Goal: Task Accomplishment & Management: Manage account settings

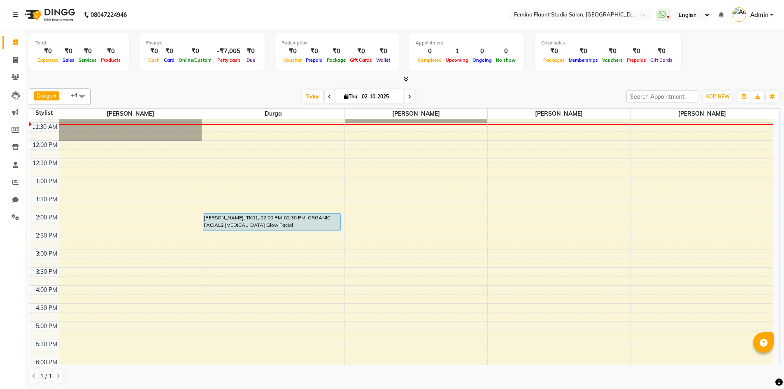
scroll to position [41, 0]
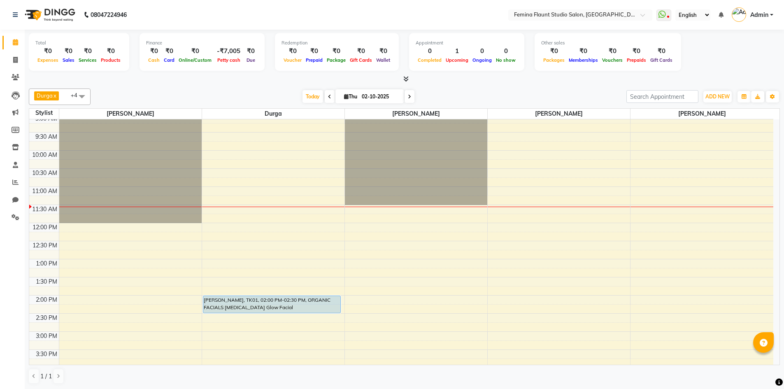
click at [328, 97] on icon at bounding box center [329, 96] width 3 height 5
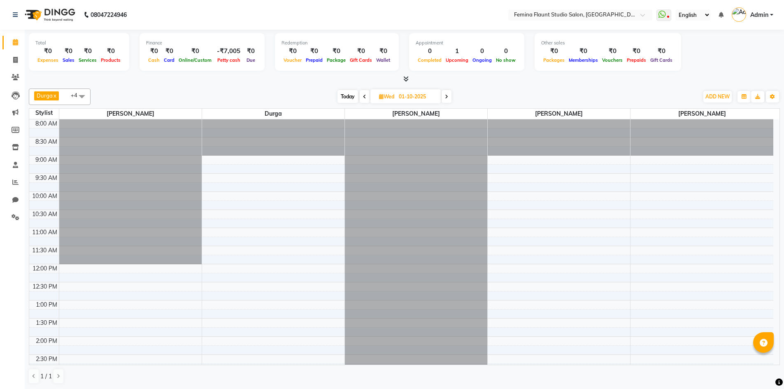
scroll to position [0, 0]
click at [449, 95] on span at bounding box center [446, 96] width 10 height 13
type input "02-10-2025"
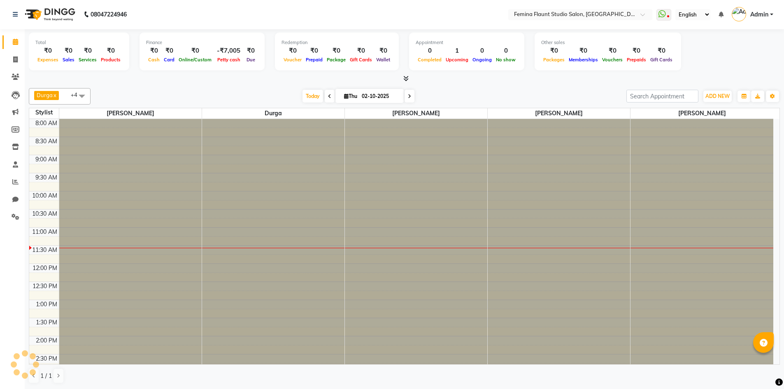
scroll to position [109, 0]
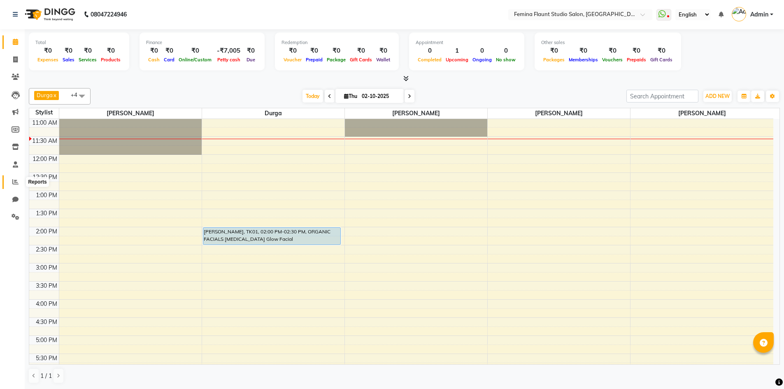
click at [12, 185] on span at bounding box center [15, 181] width 14 height 9
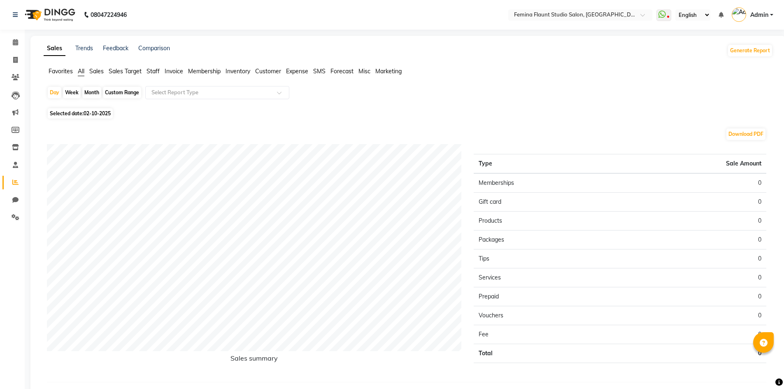
click at [101, 112] on span "02-10-2025" at bounding box center [97, 113] width 27 height 6
select select "10"
select select "2025"
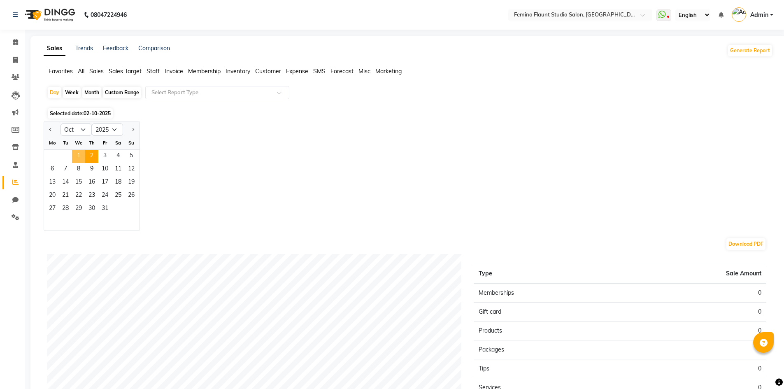
click at [77, 153] on span "1" at bounding box center [78, 156] width 13 height 13
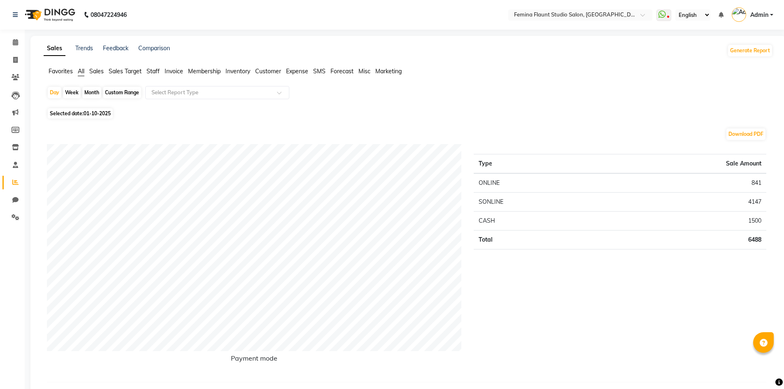
click at [296, 71] on span "Expense" at bounding box center [297, 70] width 22 height 7
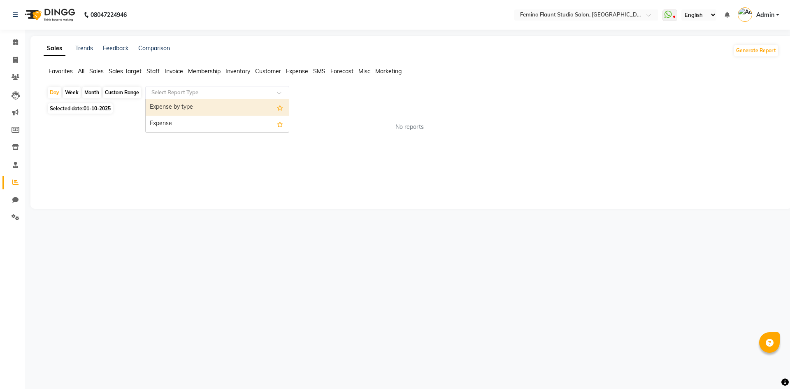
click at [258, 94] on input "text" at bounding box center [209, 92] width 118 height 8
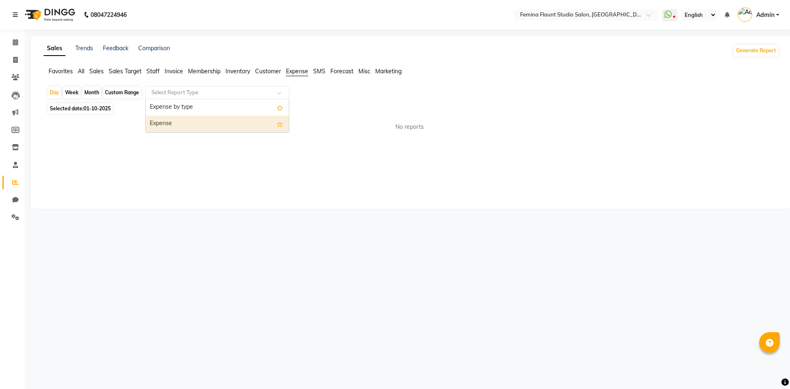
click at [257, 122] on div "Expense" at bounding box center [217, 124] width 143 height 16
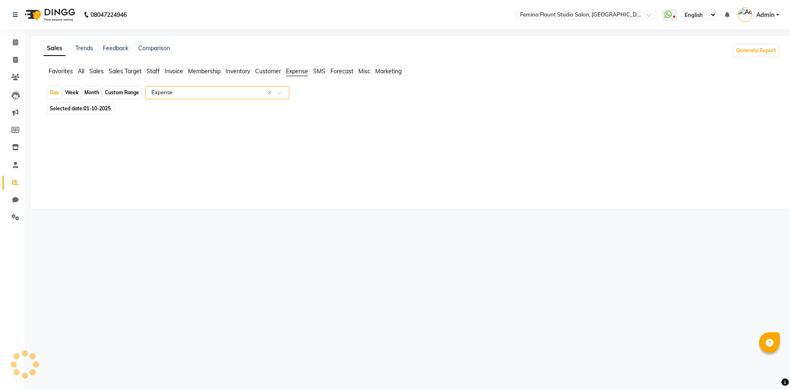
select select "full_report"
select select "csv"
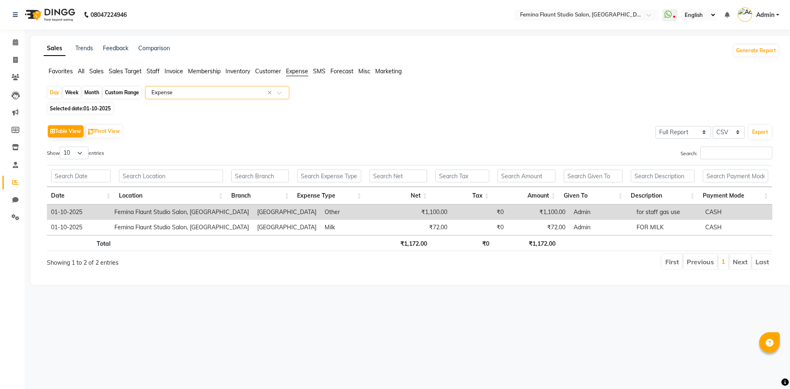
click at [177, 72] on span "Invoice" at bounding box center [174, 70] width 19 height 7
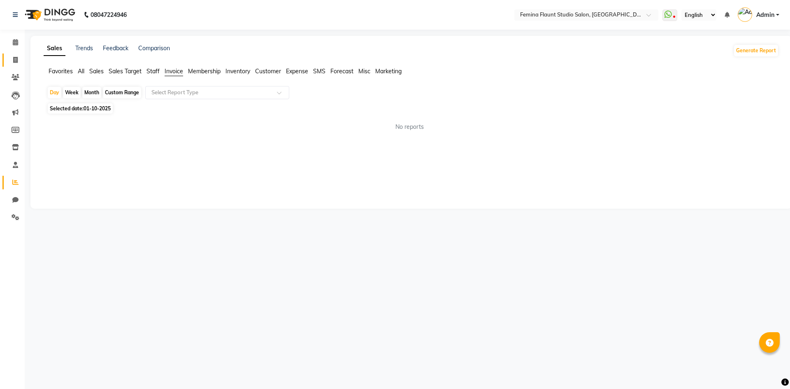
click at [7, 62] on link "Invoice" at bounding box center [12, 60] width 20 height 14
select select "service"
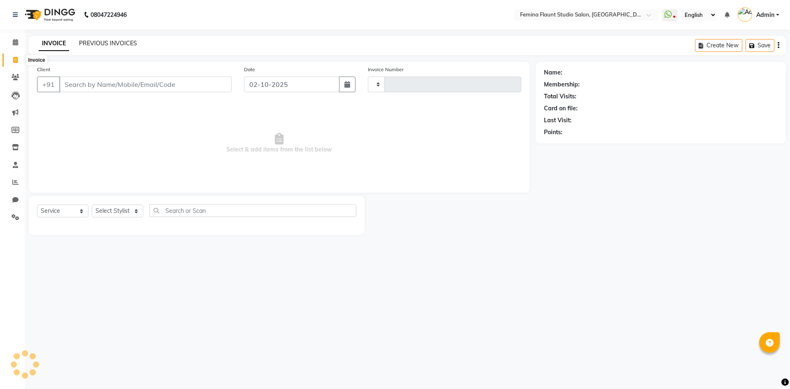
type input "0663"
select select "8333"
click at [105, 37] on div "INVOICE PREVIOUS INVOICES Create New Save Open Invoices" at bounding box center [407, 45] width 757 height 19
click at [109, 42] on link "PREVIOUS INVOICES" at bounding box center [108, 42] width 58 height 7
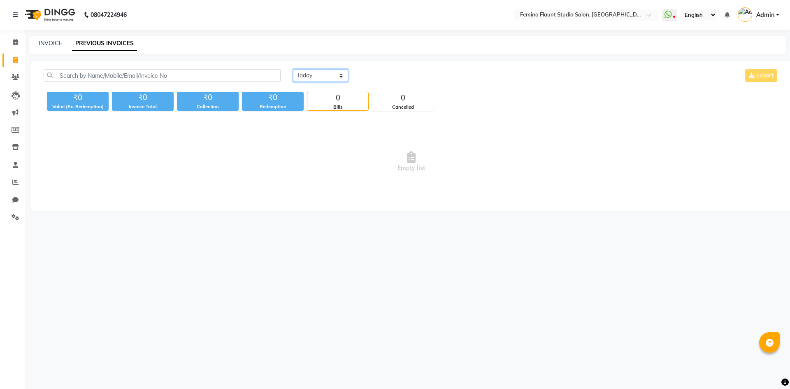
click at [330, 79] on select "Today Yesterday Custom Range" at bounding box center [320, 75] width 55 height 13
select select "yesterday"
click at [293, 69] on select "Today Yesterday Custom Range" at bounding box center [320, 75] width 55 height 13
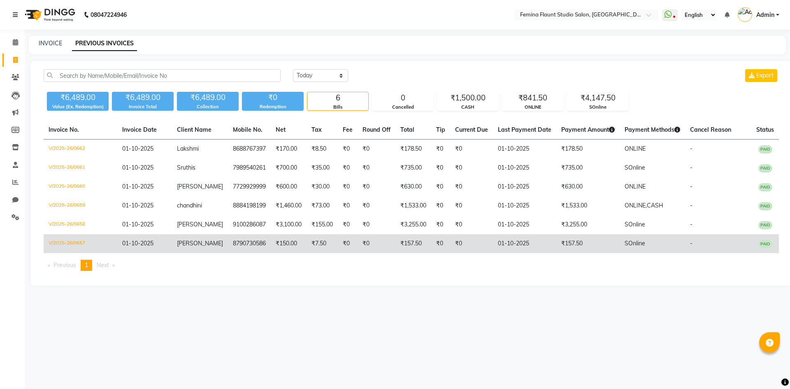
click at [77, 251] on td "V/2025-26/0657" at bounding box center [81, 243] width 74 height 19
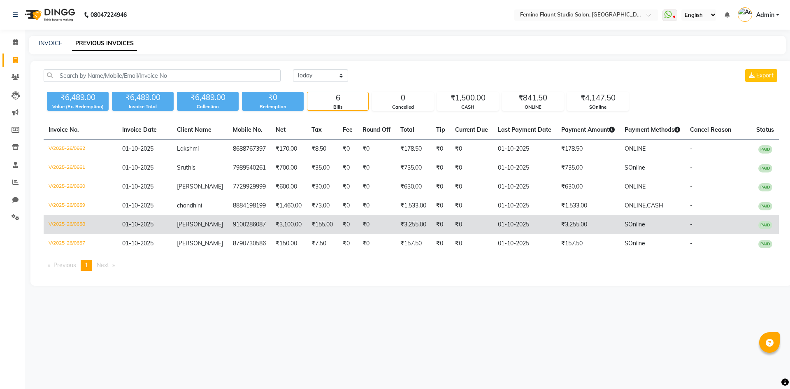
click at [71, 228] on td "V/2025-26/0658" at bounding box center [81, 224] width 74 height 19
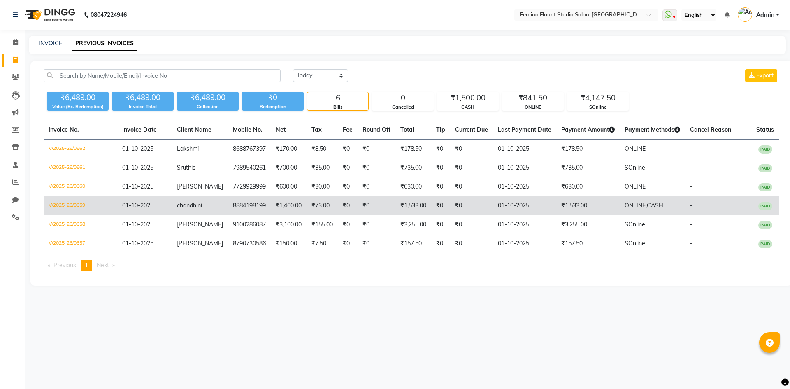
click at [84, 215] on td "V/2025-26/0659" at bounding box center [81, 205] width 74 height 19
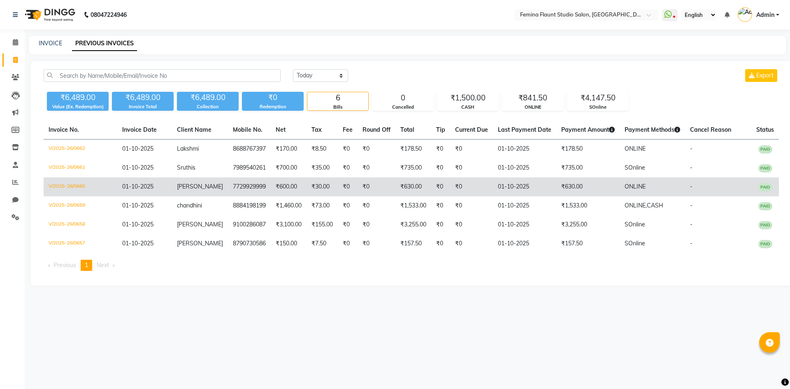
click at [74, 187] on td "V/2025-26/0660" at bounding box center [81, 186] width 74 height 19
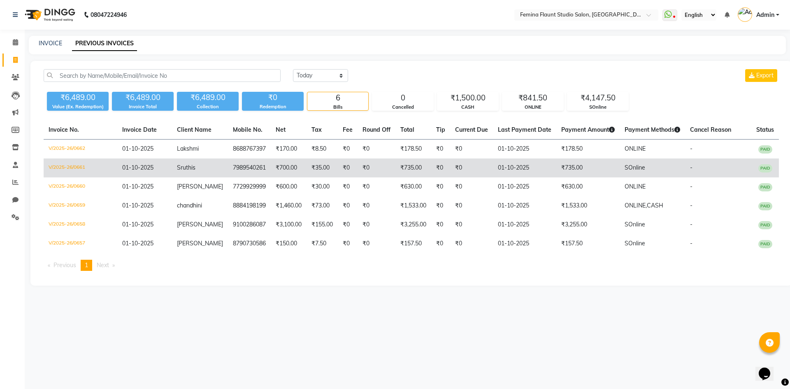
click at [67, 170] on td "V/2025-26/0661" at bounding box center [81, 167] width 74 height 19
click at [81, 167] on td "V/2025-26/0661" at bounding box center [81, 167] width 74 height 19
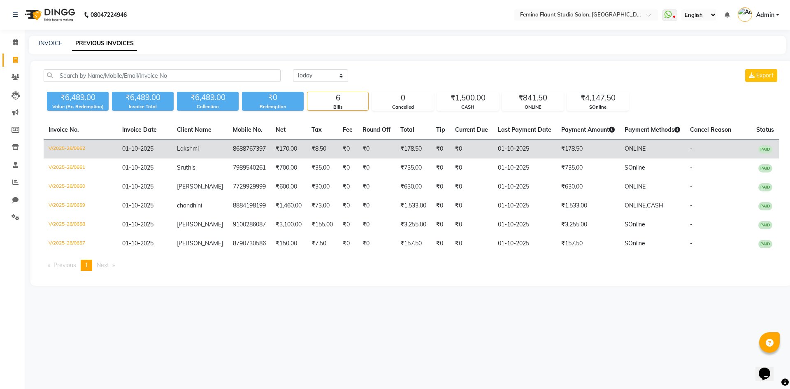
click at [72, 146] on td "V/2025-26/0662" at bounding box center [81, 148] width 74 height 19
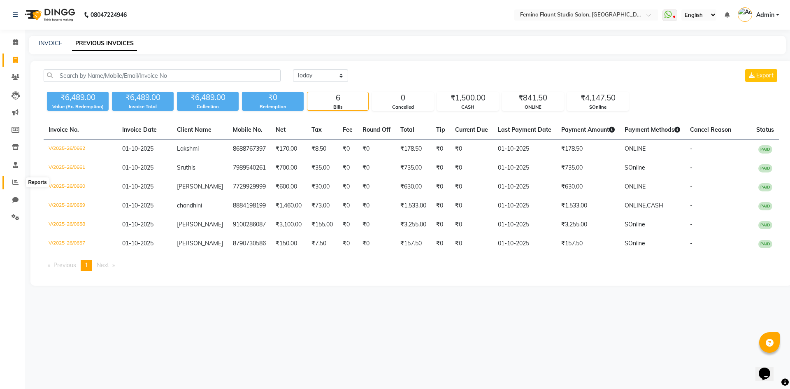
click at [13, 182] on icon at bounding box center [15, 182] width 6 height 6
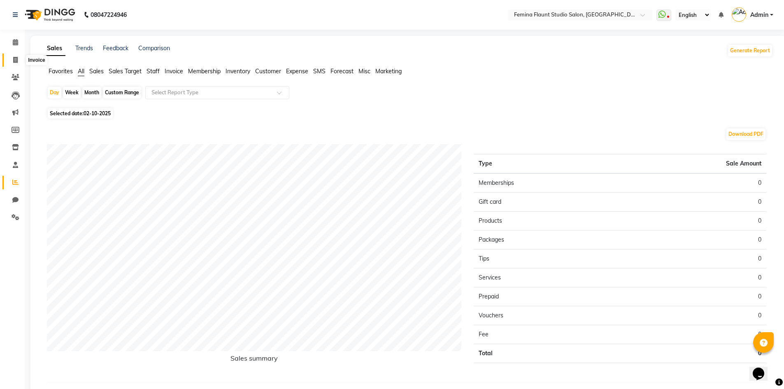
click at [12, 59] on span at bounding box center [15, 60] width 14 height 9
select select "service"
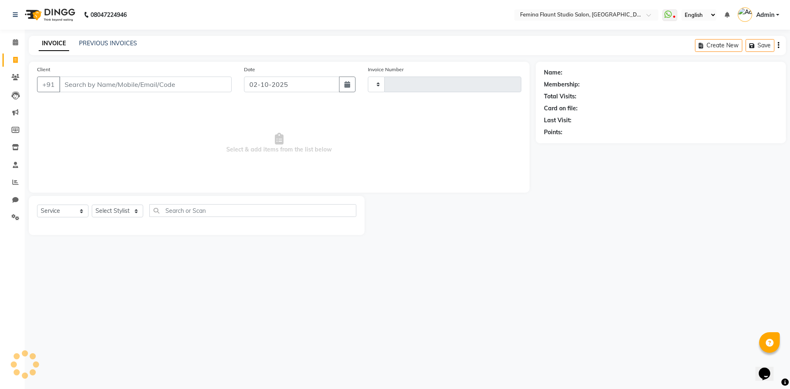
type input "0663"
select select "8333"
click at [11, 46] on span at bounding box center [15, 42] width 14 height 9
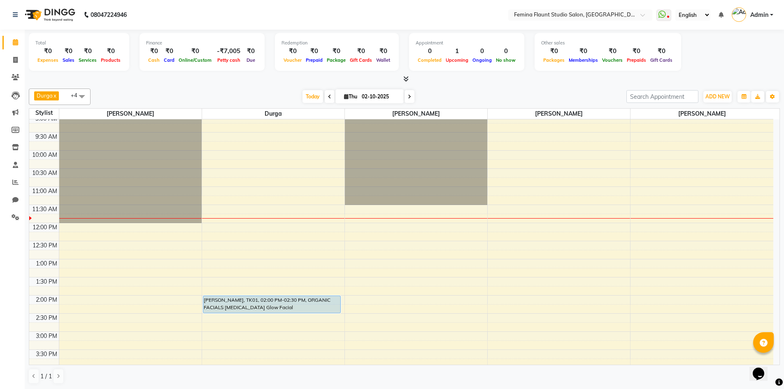
scroll to position [0, 0]
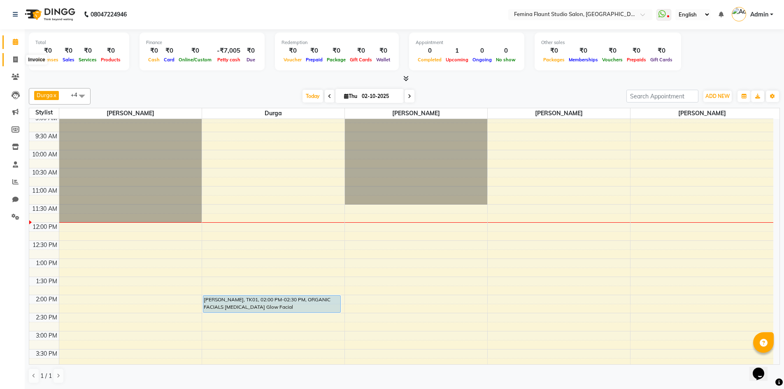
click at [13, 63] on span at bounding box center [15, 59] width 14 height 9
select select "service"
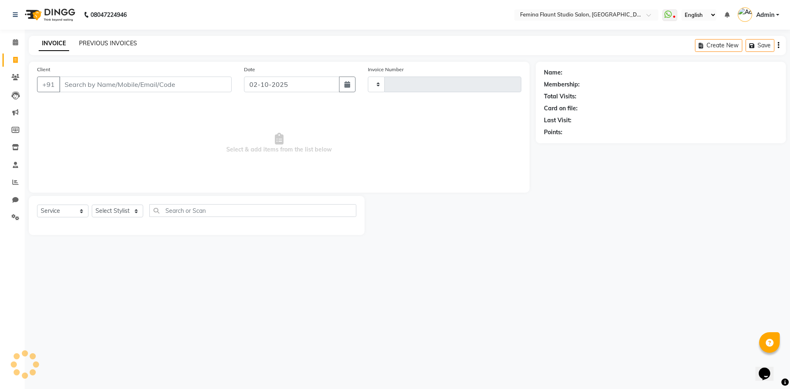
click at [120, 44] on link "PREVIOUS INVOICES" at bounding box center [108, 42] width 58 height 7
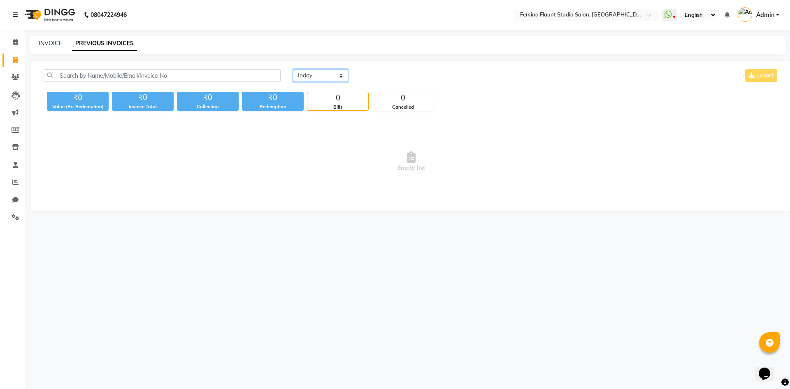
click at [341, 74] on select "Today Yesterday Custom Range" at bounding box center [320, 75] width 55 height 13
select select "yesterday"
click at [293, 69] on select "Today Yesterday Custom Range" at bounding box center [320, 75] width 55 height 13
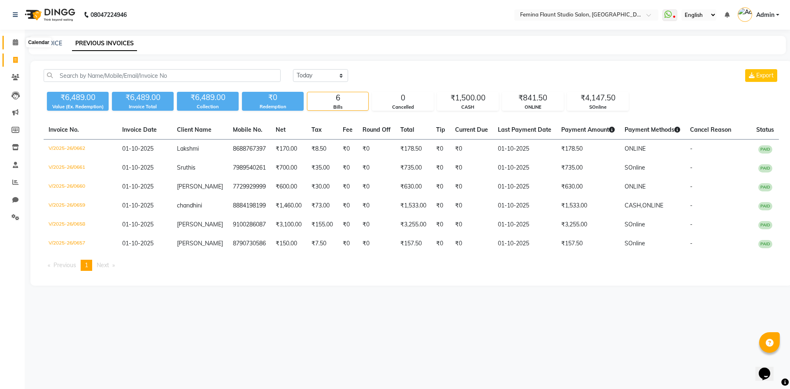
click at [18, 42] on icon at bounding box center [15, 42] width 5 height 6
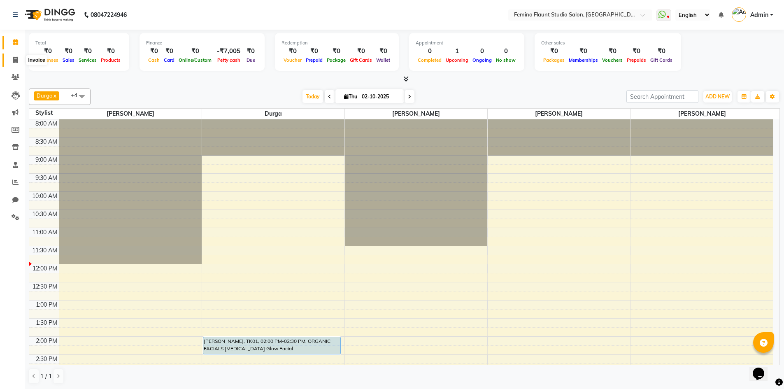
click at [15, 62] on icon at bounding box center [15, 60] width 5 height 6
select select "service"
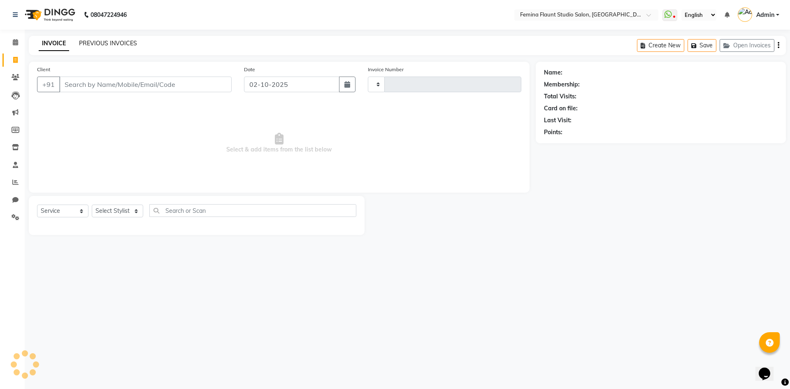
type input "0663"
select select "8333"
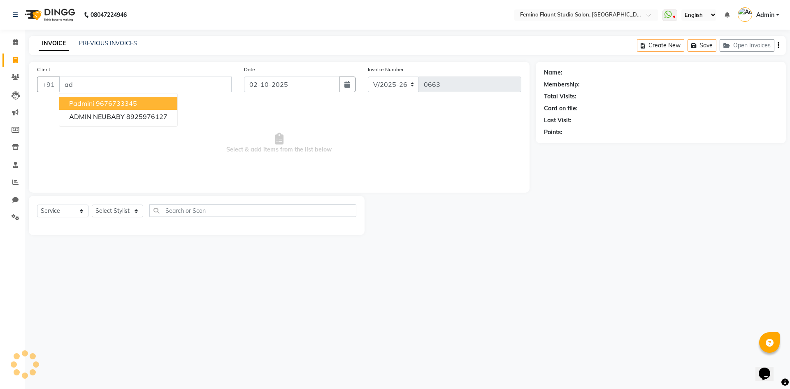
type input "a"
type input "9004456098"
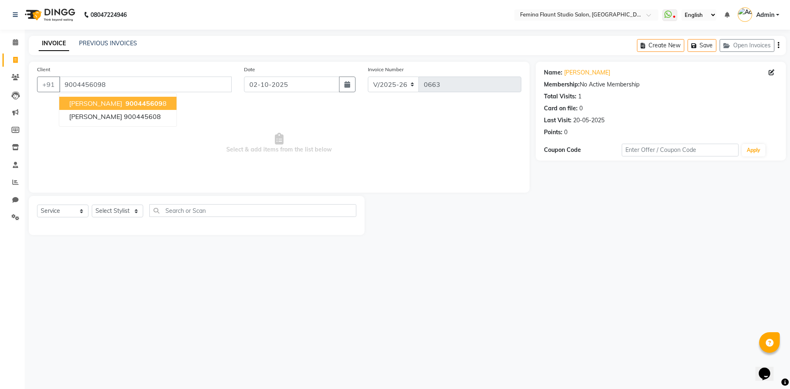
click at [144, 101] on span "900445609" at bounding box center [143, 103] width 37 height 8
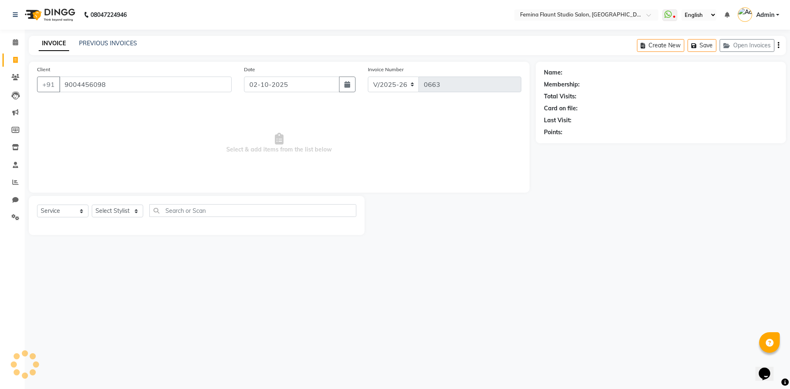
click at [144, 101] on div "Client +91 9004456098 Date 02-10-2025 Invoice Number V/2025 V/2025-26 0663 Sele…" at bounding box center [279, 127] width 501 height 131
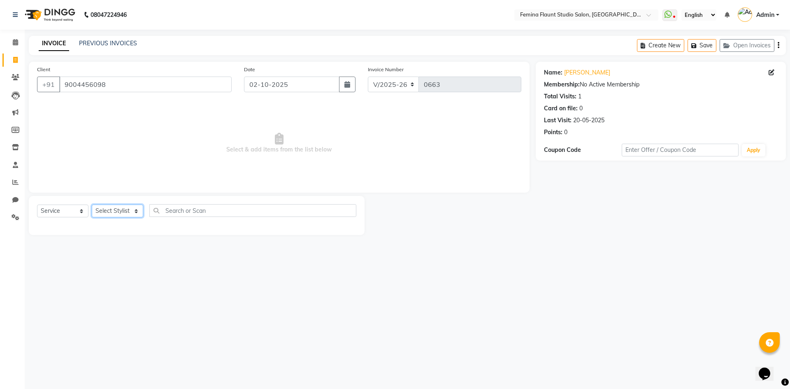
click at [116, 211] on select "Select Stylist Admin Durga Jyothi Bandi Keerthi Sri Mohd Akib Mohd Faizan Prami…" at bounding box center [117, 210] width 51 height 13
select select "80610"
click at [92, 204] on select "Select Stylist Admin Durga Jyothi Bandi Keerthi Sri Mohd Akib Mohd Faizan Prami…" at bounding box center [117, 210] width 51 height 13
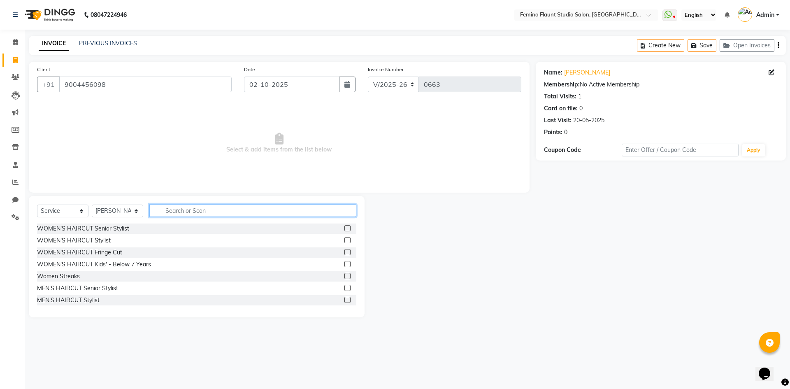
click at [182, 204] on input "text" at bounding box center [252, 210] width 207 height 13
type input "hai"
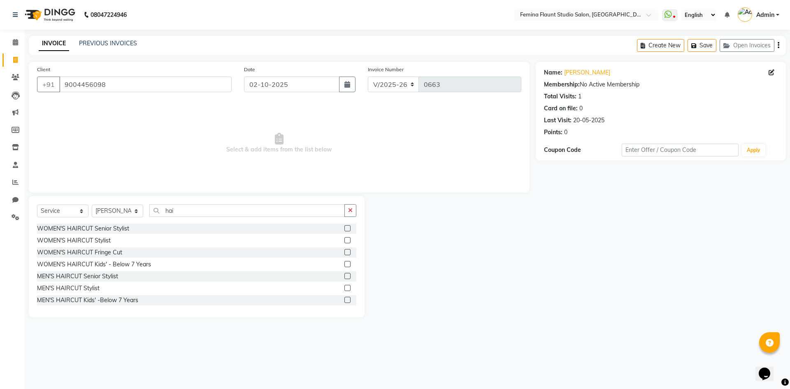
click at [344, 288] on label at bounding box center [347, 288] width 6 height 6
click at [344, 288] on input "checkbox" at bounding box center [346, 287] width 5 height 5
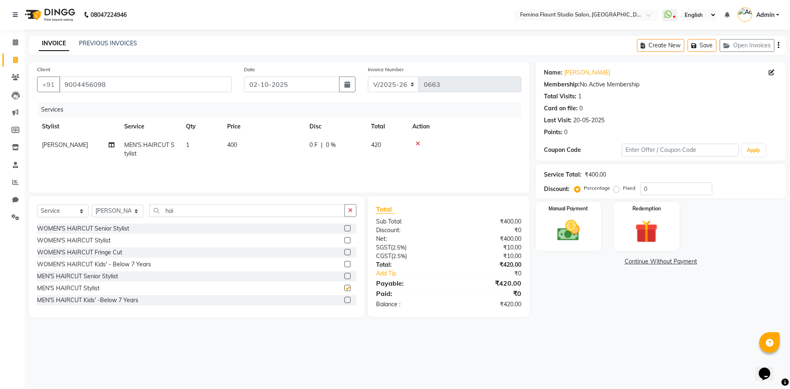
checkbox input "false"
click at [185, 209] on input "hai" at bounding box center [246, 210] width 195 height 13
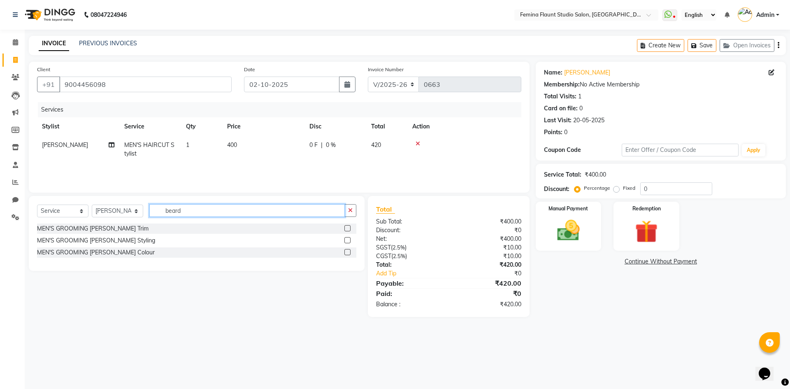
type input "beard"
click at [345, 225] on label at bounding box center [347, 228] width 6 height 6
click at [345, 226] on input "checkbox" at bounding box center [346, 228] width 5 height 5
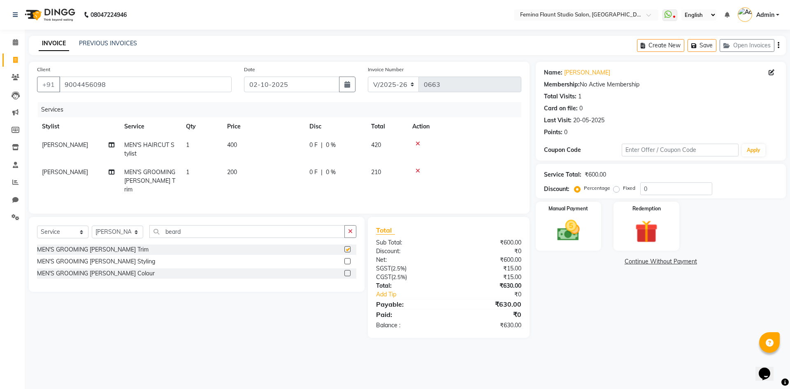
checkbox input "false"
click at [234, 146] on span "400" at bounding box center [232, 144] width 10 height 7
select select "80610"
click at [327, 146] on span "0 %" at bounding box center [331, 145] width 10 height 9
select select "80610"
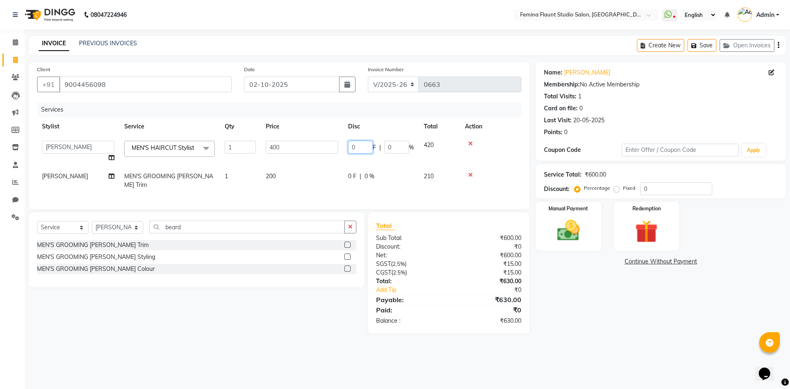
click at [354, 145] on input "0" at bounding box center [360, 147] width 25 height 13
type input "100"
click at [637, 332] on main "INVOICE PREVIOUS INVOICES Create New Save Open Invoices Client +91 9004456098 D…" at bounding box center [407, 191] width 765 height 310
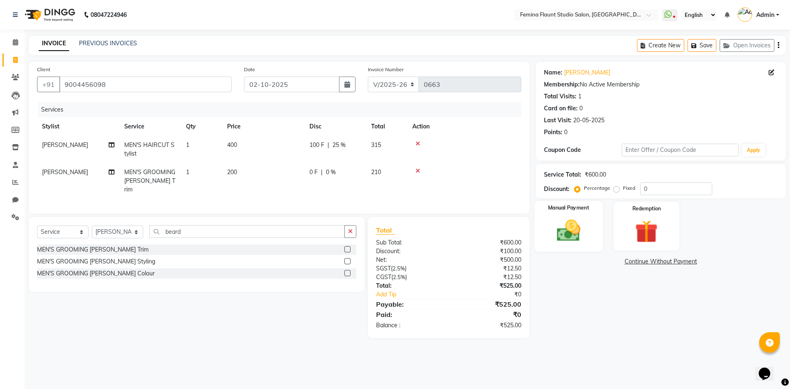
click at [595, 232] on div "Manual Payment" at bounding box center [568, 226] width 68 height 51
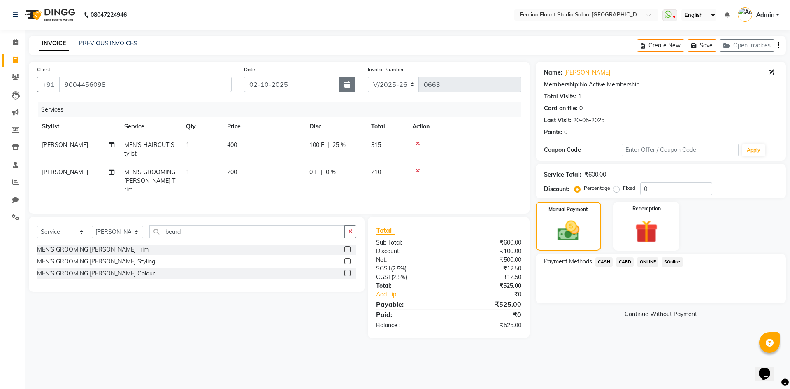
click at [344, 88] on button "button" at bounding box center [347, 85] width 16 height 16
select select "10"
select select "2025"
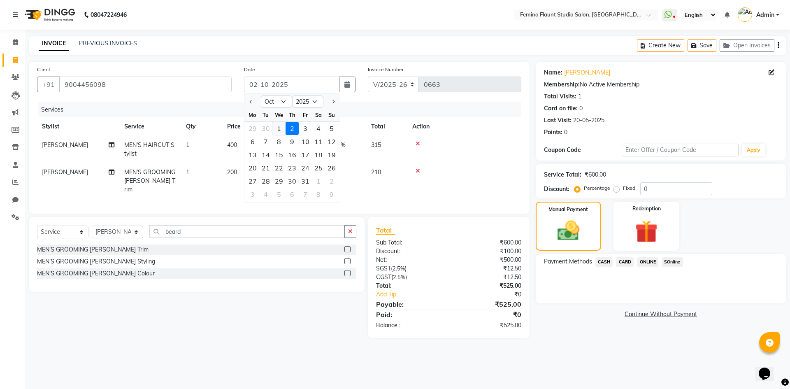
click at [279, 130] on div "1" at bounding box center [278, 128] width 13 height 13
type input "01-10-2025"
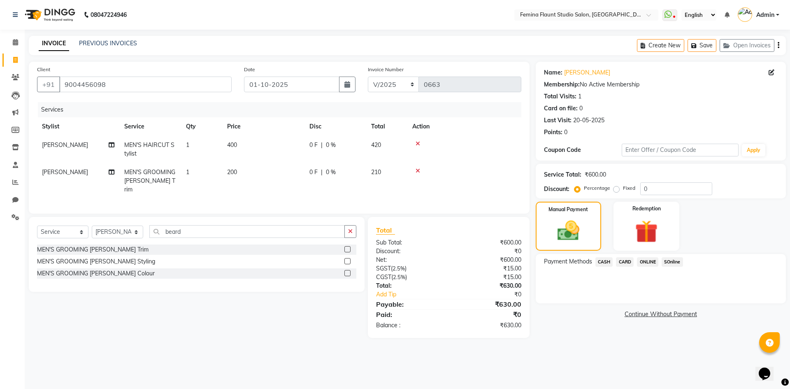
click at [668, 260] on span "SOnline" at bounding box center [671, 261] width 21 height 9
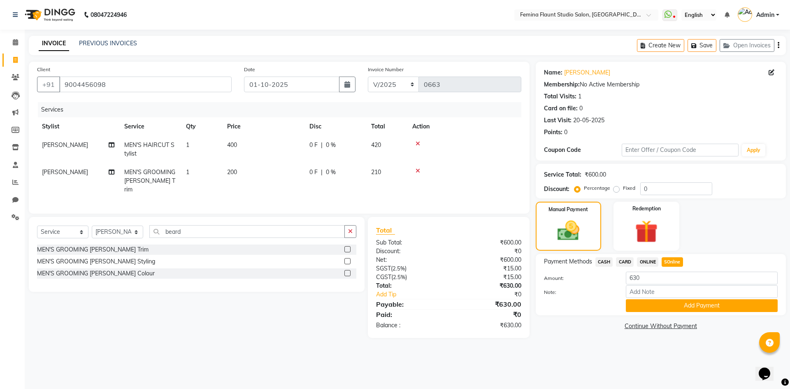
click at [314, 143] on span "0 F" at bounding box center [313, 145] width 8 height 9
select select "80610"
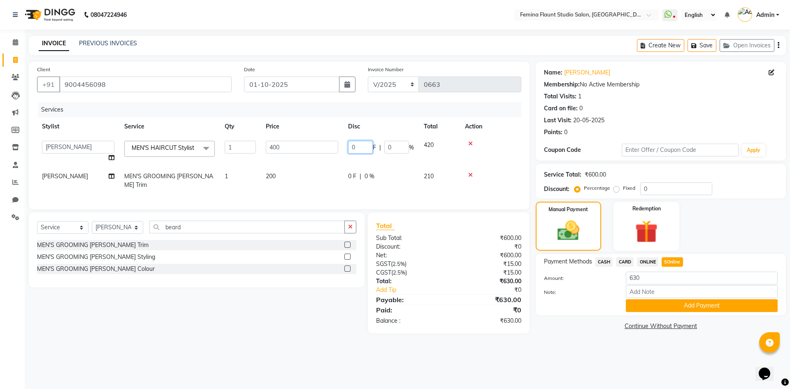
click at [360, 147] on input "0" at bounding box center [360, 147] width 25 height 13
type input "100"
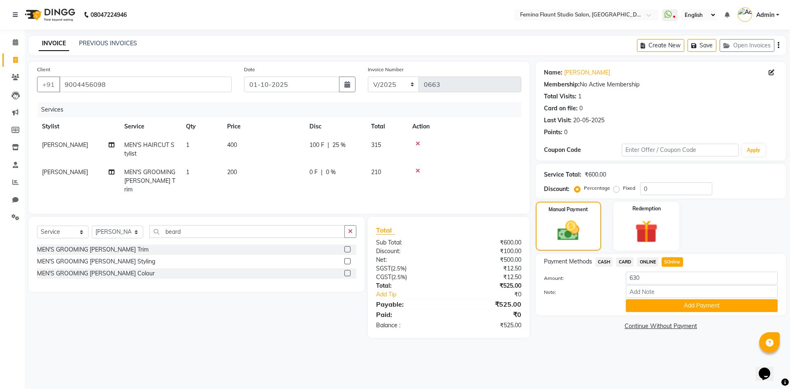
click at [569, 341] on main "INVOICE PREVIOUS INVOICES Create New Save Open Invoices Client +91 9004456098 D…" at bounding box center [407, 193] width 765 height 314
click at [656, 281] on input "630" at bounding box center [702, 278] width 152 height 13
click at [633, 349] on div "08047224946 Select Location × Femina Flaunt Studio Salon, Ava Road WhatsApp Sta…" at bounding box center [395, 194] width 790 height 389
click at [661, 283] on input "630" at bounding box center [702, 278] width 152 height 13
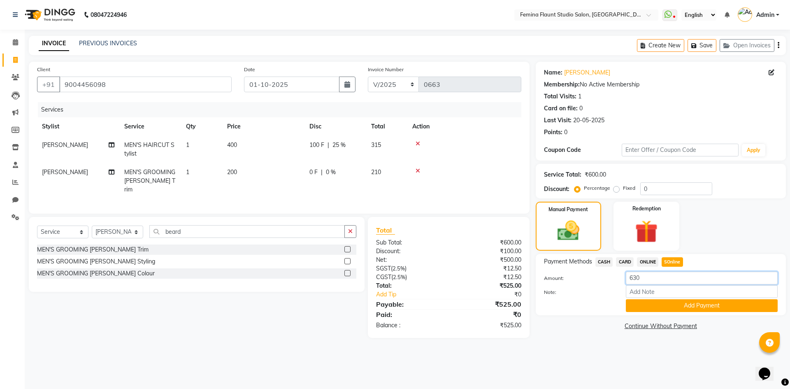
click at [661, 283] on input "630" at bounding box center [702, 278] width 152 height 13
click at [646, 263] on span "ONLINE" at bounding box center [647, 261] width 21 height 9
type input "525"
click at [665, 262] on span "SOnline" at bounding box center [671, 261] width 21 height 9
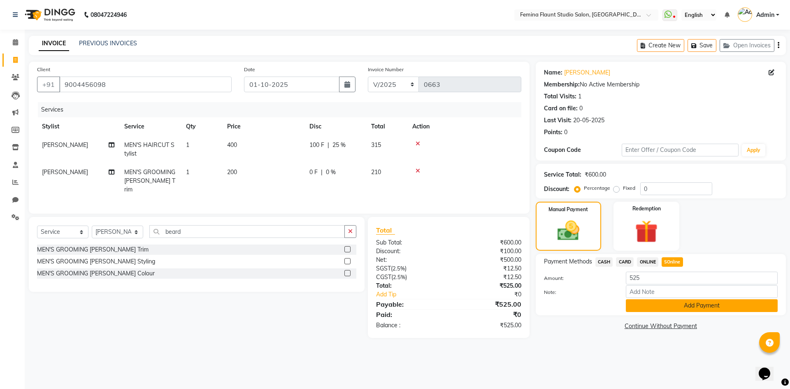
click at [666, 304] on button "Add Payment" at bounding box center [702, 305] width 152 height 13
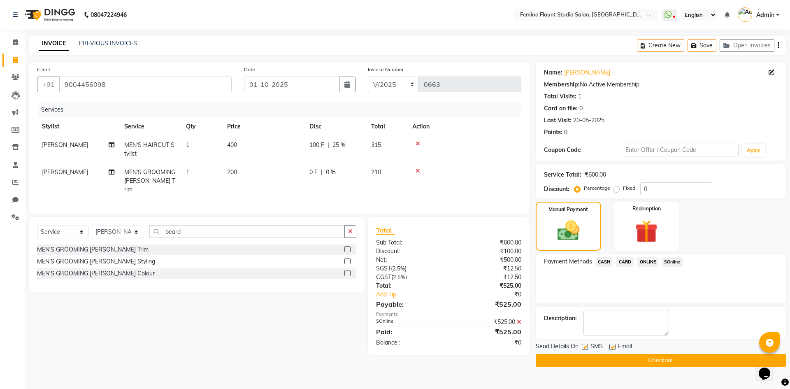
click at [621, 364] on button "Checkout" at bounding box center [661, 360] width 250 height 13
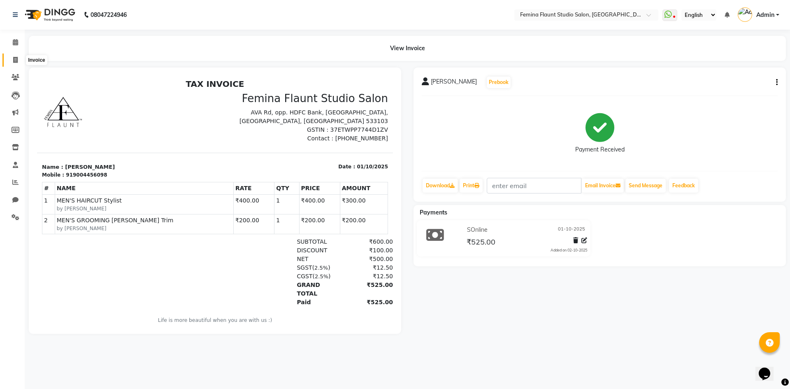
click at [19, 60] on span at bounding box center [15, 60] width 14 height 9
select select "service"
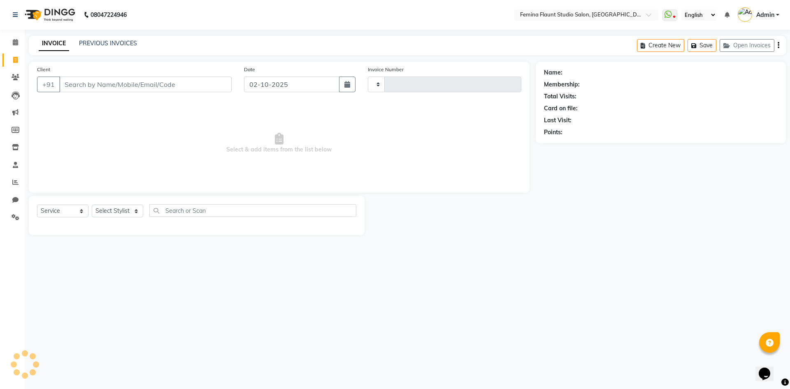
type input "0664"
select select "8333"
click at [133, 40] on link "PREVIOUS INVOICES" at bounding box center [108, 42] width 58 height 7
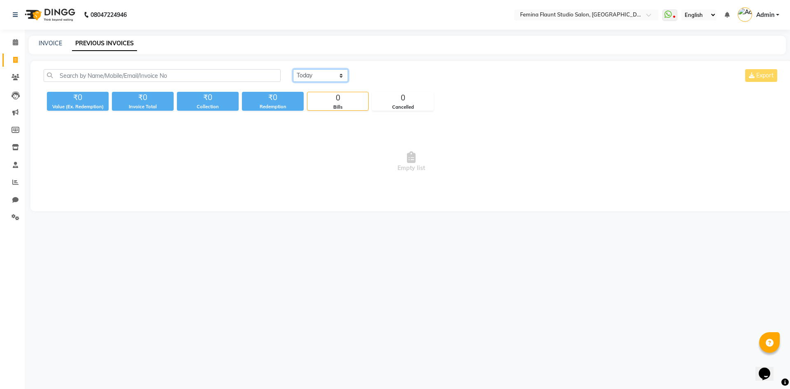
click at [335, 78] on select "Today Yesterday Custom Range" at bounding box center [320, 75] width 55 height 13
select select "yesterday"
click at [293, 69] on select "Today Yesterday Custom Range" at bounding box center [320, 75] width 55 height 13
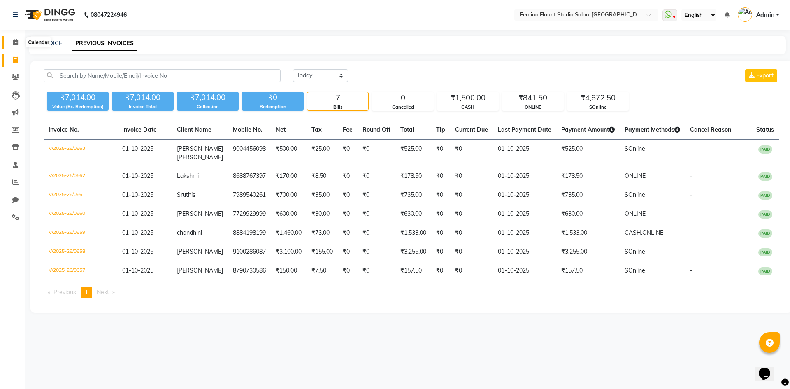
click at [13, 45] on icon at bounding box center [15, 42] width 5 height 6
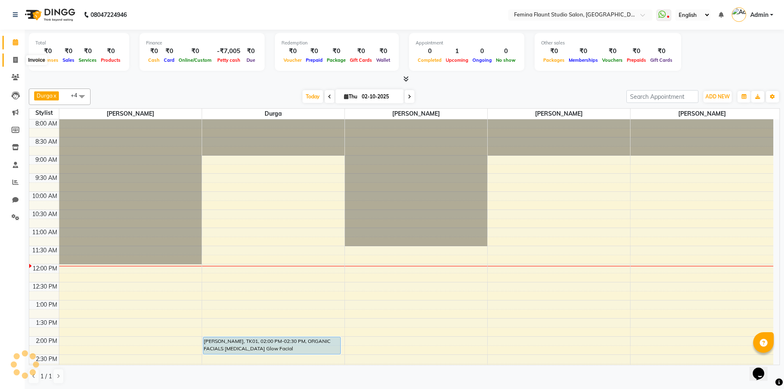
click at [12, 56] on span at bounding box center [15, 60] width 14 height 9
select select "service"
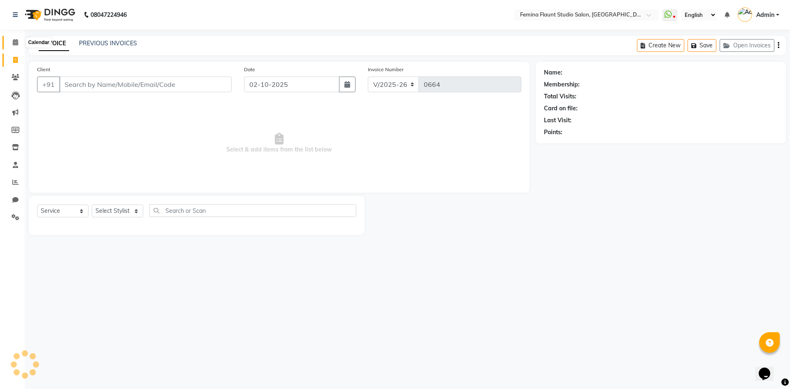
click at [13, 44] on icon at bounding box center [15, 42] width 5 height 6
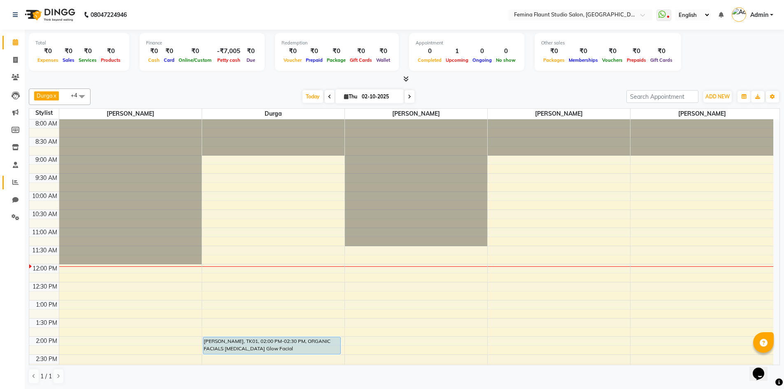
click at [14, 177] on link "Reports" at bounding box center [12, 183] width 20 height 14
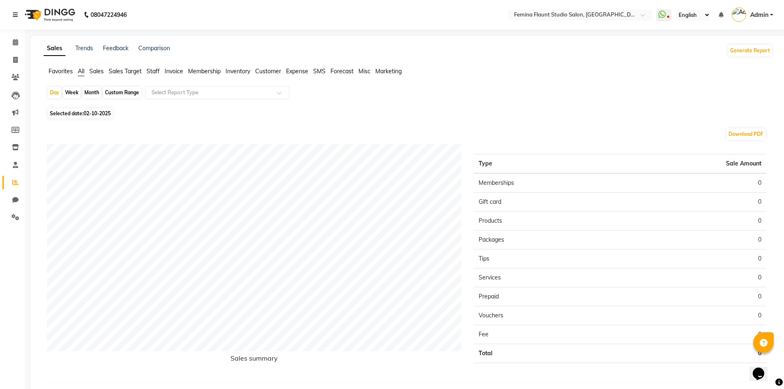
click at [117, 94] on div "Custom Range" at bounding box center [122, 93] width 38 height 12
select select "10"
select select "2025"
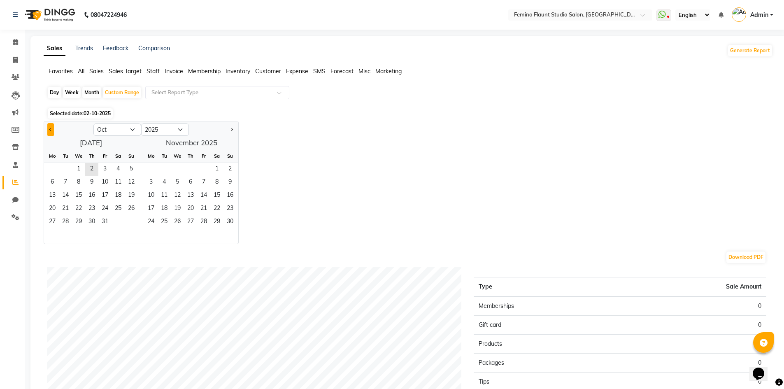
click at [50, 134] on button "Previous month" at bounding box center [50, 129] width 7 height 13
select select "9"
click at [52, 167] on span "1" at bounding box center [52, 169] width 13 height 13
click at [67, 219] on span "30" at bounding box center [65, 222] width 13 height 13
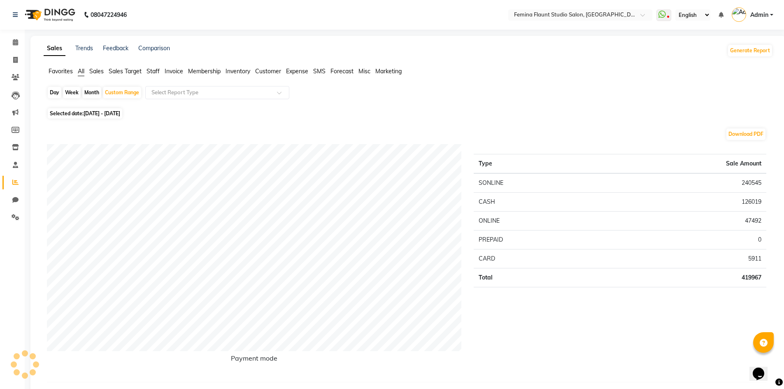
click at [155, 73] on span "Staff" at bounding box center [152, 70] width 13 height 7
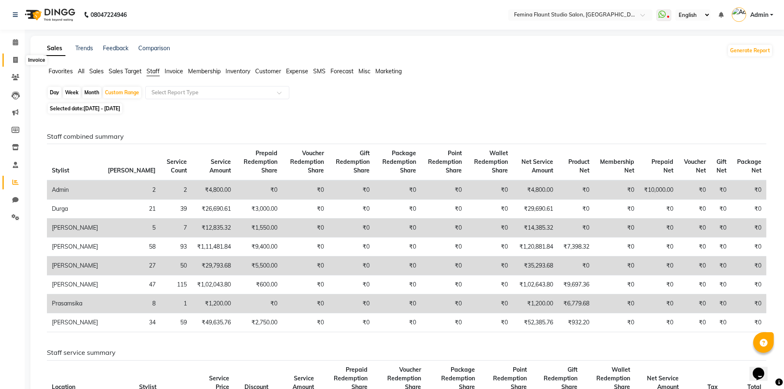
click at [18, 61] on span at bounding box center [15, 60] width 14 height 9
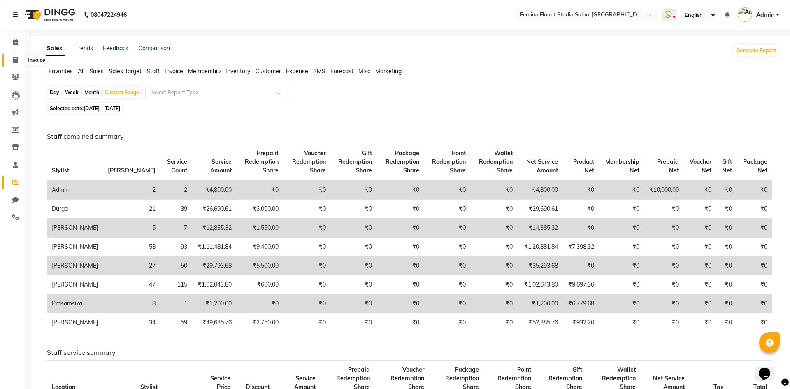
select select "service"
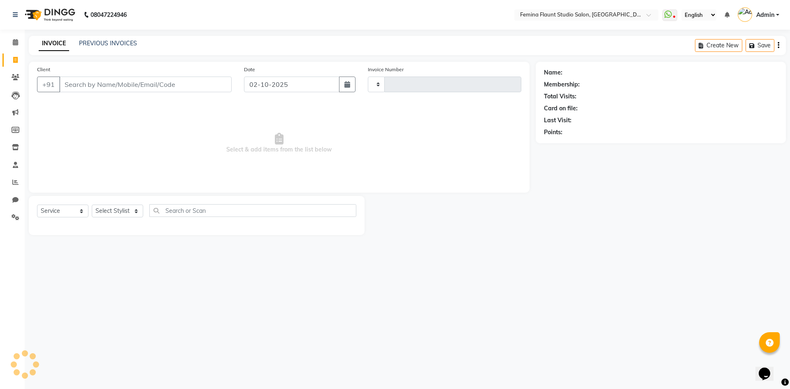
type input "0664"
select select "8333"
click at [130, 42] on link "PREVIOUS INVOICES" at bounding box center [108, 42] width 58 height 7
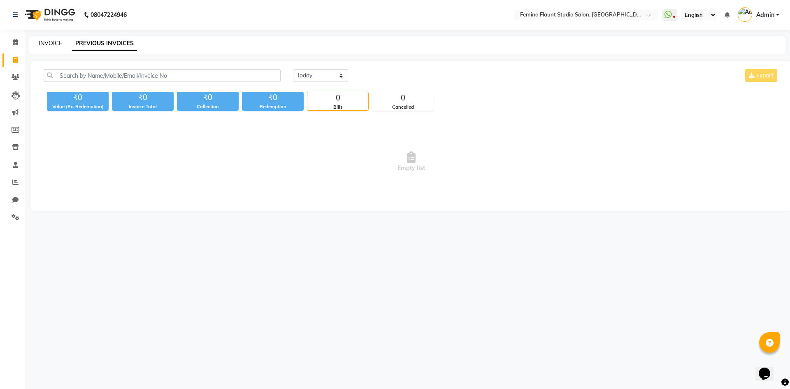
click at [49, 41] on link "INVOICE" at bounding box center [50, 42] width 23 height 7
select select "service"
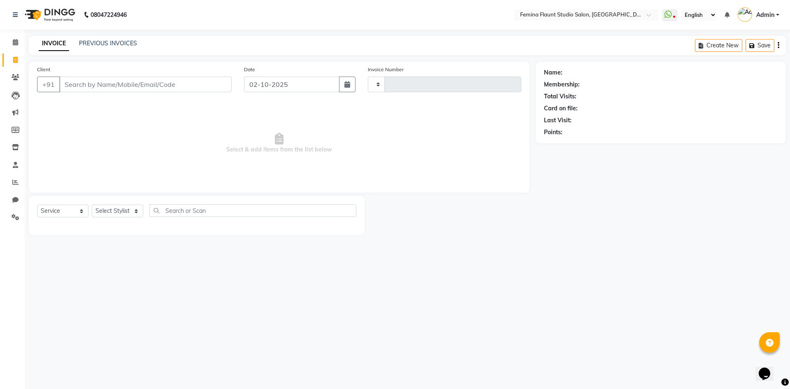
type input "0664"
select select "8333"
click at [109, 39] on div "PREVIOUS INVOICES" at bounding box center [108, 43] width 58 height 9
click at [109, 44] on link "PREVIOUS INVOICES" at bounding box center [108, 42] width 58 height 7
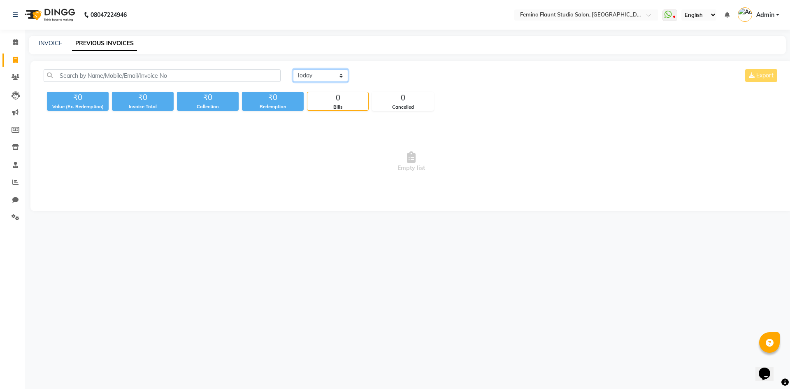
click at [340, 79] on select "Today Yesterday Custom Range" at bounding box center [320, 75] width 55 height 13
select select "yesterday"
click at [293, 69] on select "Today Yesterday Custom Range" at bounding box center [320, 75] width 55 height 13
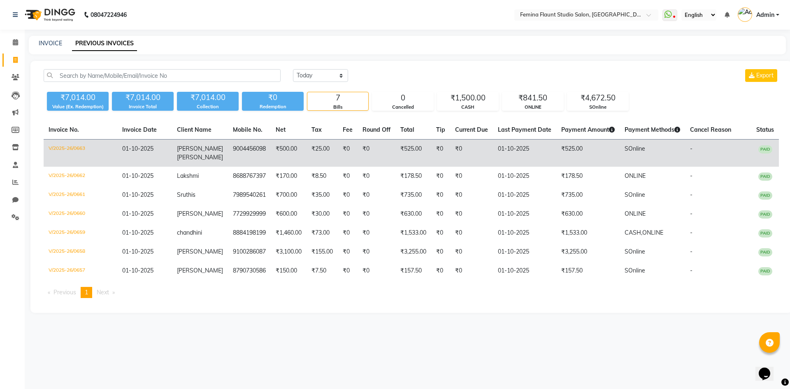
click at [578, 146] on td "₹525.00" at bounding box center [587, 153] width 63 height 28
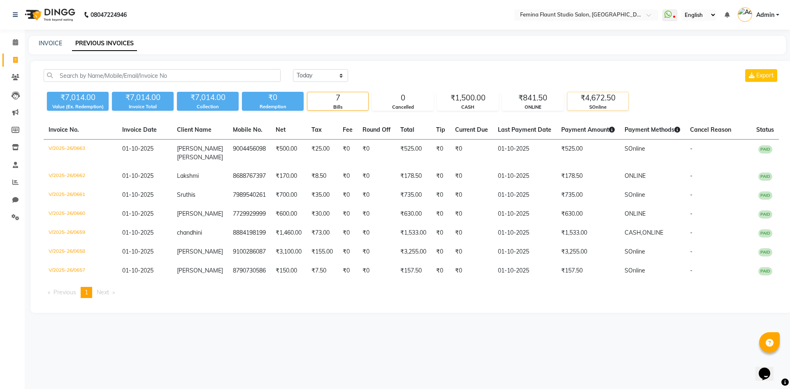
click at [619, 97] on div "₹4,672.50" at bounding box center [597, 98] width 61 height 12
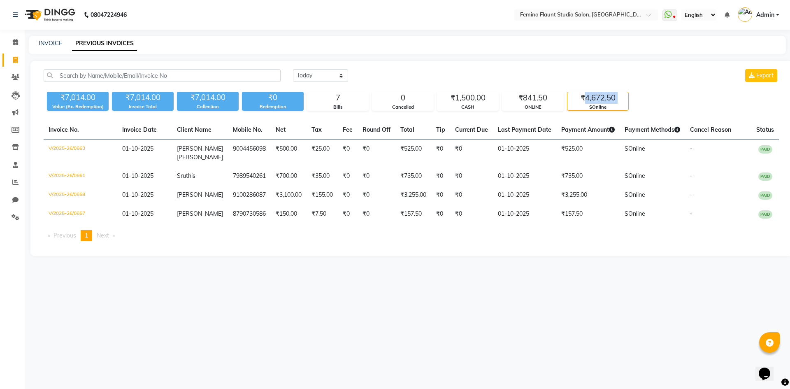
drag, startPoint x: 619, startPoint y: 97, endPoint x: 583, endPoint y: 100, distance: 35.9
click at [583, 100] on div "₹4,672.50" at bounding box center [597, 98] width 61 height 12
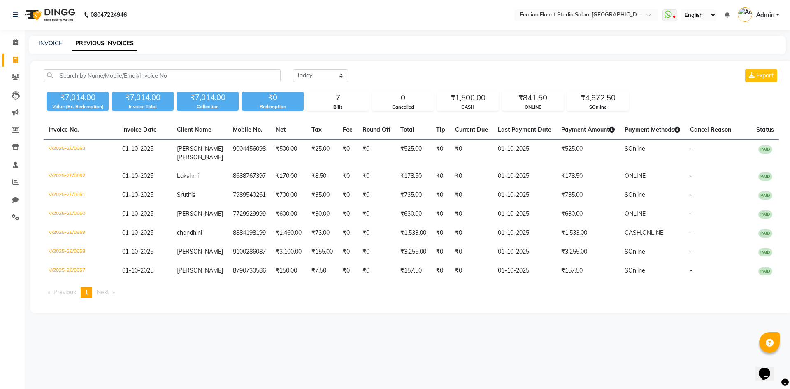
click at [648, 67] on div "Today Yesterday Custom Range Export ₹7,014.00 Value (Ex. Redemption) ₹7,014.00 …" at bounding box center [410, 187] width 761 height 252
click at [48, 44] on link "INVOICE" at bounding box center [50, 42] width 23 height 7
select select "service"
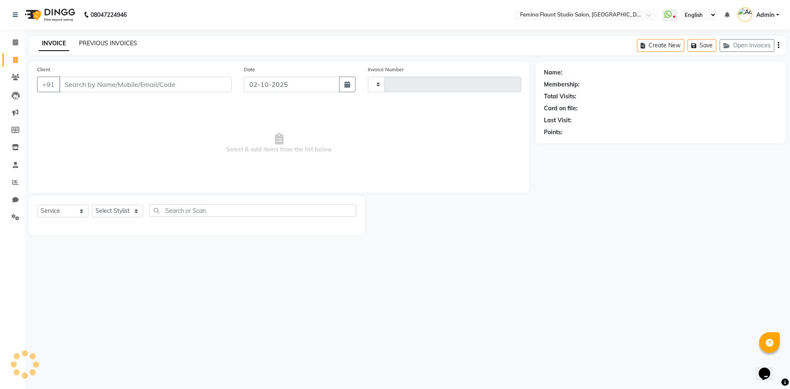
type input "0664"
select select "8333"
click at [441, 263] on div "08047224946 Select Location × Femina Flaunt Studio Salon, Ava Road WhatsApp Sta…" at bounding box center [395, 194] width 790 height 389
click at [134, 211] on select "Select Stylist Admin Durga Jyothi Bandi Keerthi Sri Mohd Akib Mohd Faizan Prami…" at bounding box center [117, 210] width 51 height 13
select select "80611"
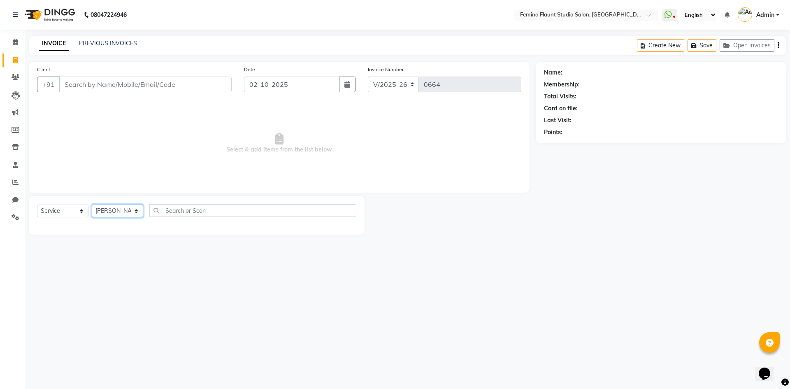
click at [92, 204] on select "Select Stylist Admin Durga Jyothi Bandi Keerthi Sri Mohd Akib Mohd Faizan Prami…" at bounding box center [117, 210] width 51 height 13
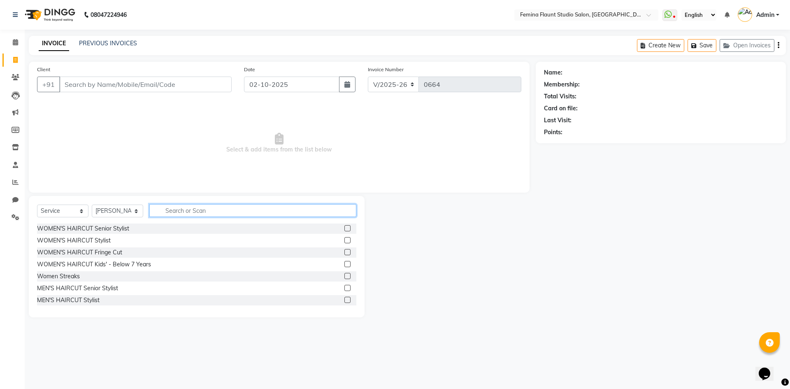
click at [191, 212] on input "text" at bounding box center [252, 210] width 207 height 13
type input "col"
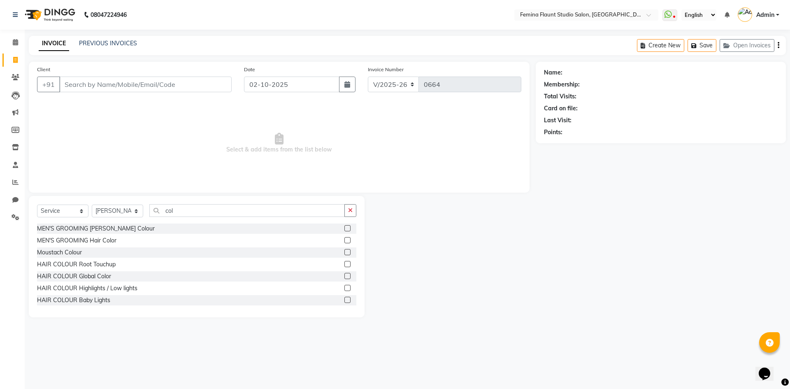
click at [344, 265] on label at bounding box center [347, 264] width 6 height 6
click at [344, 265] on input "checkbox" at bounding box center [346, 264] width 5 height 5
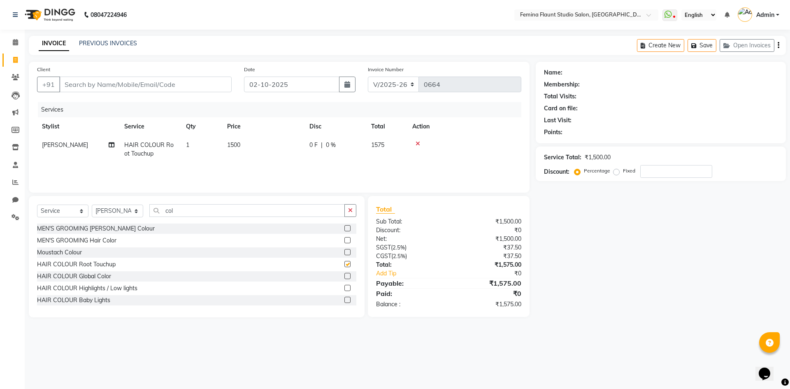
checkbox input "false"
click at [248, 144] on td "1500" at bounding box center [263, 149] width 82 height 27
select select "80611"
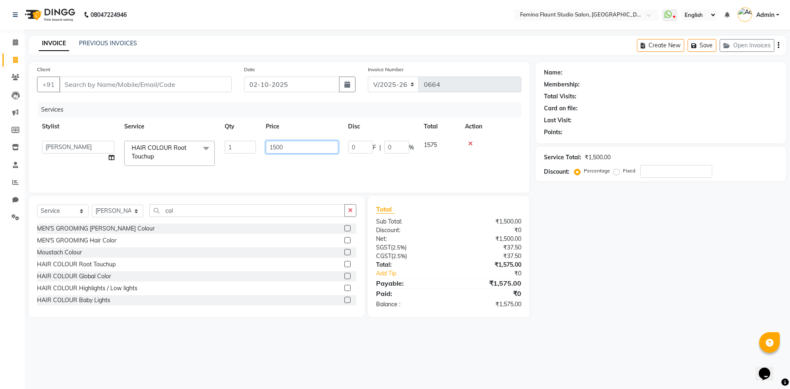
click at [290, 149] on input "1500" at bounding box center [302, 147] width 72 height 13
type input "1800"
click at [591, 239] on div "Name: Membership: Total Visits: Card on file: Last Visit: Points: Service Total…" at bounding box center [664, 189] width 256 height 255
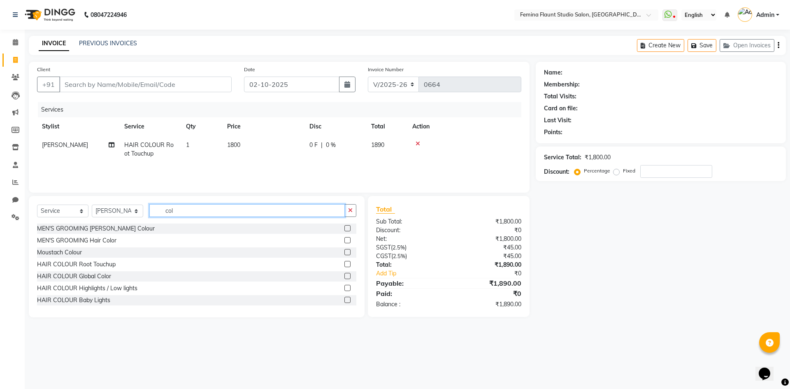
click at [190, 212] on input "col" at bounding box center [246, 210] width 195 height 13
type input "c"
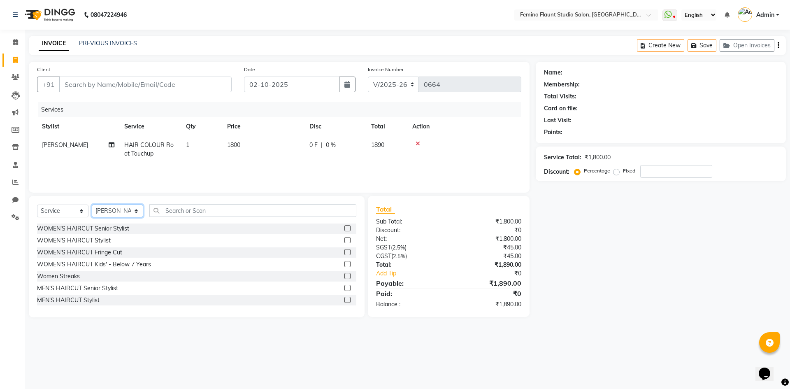
click at [135, 210] on select "Select Stylist Admin Durga Jyothi Bandi Keerthi Sri Mohd Akib Mohd Faizan Prami…" at bounding box center [117, 210] width 51 height 13
select select "91625"
click at [92, 204] on select "Select Stylist Admin Durga Jyothi Bandi Keerthi Sri Mohd Akib Mohd Faizan Prami…" at bounding box center [117, 210] width 51 height 13
click at [344, 226] on label at bounding box center [347, 228] width 6 height 6
click at [344, 226] on input "checkbox" at bounding box center [346, 228] width 5 height 5
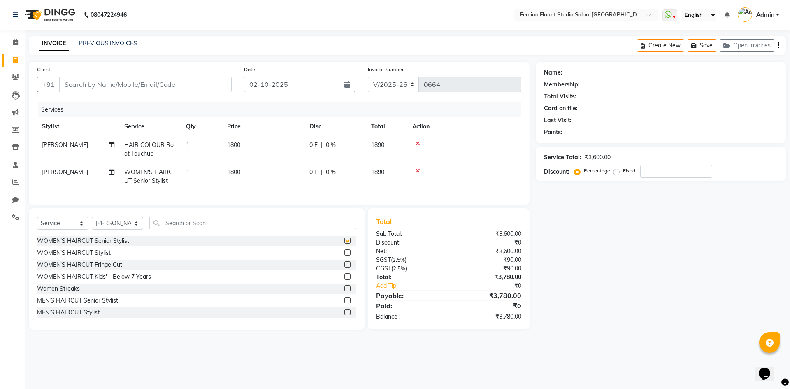
checkbox input "false"
click at [243, 169] on td "1800" at bounding box center [263, 176] width 82 height 27
select select "91625"
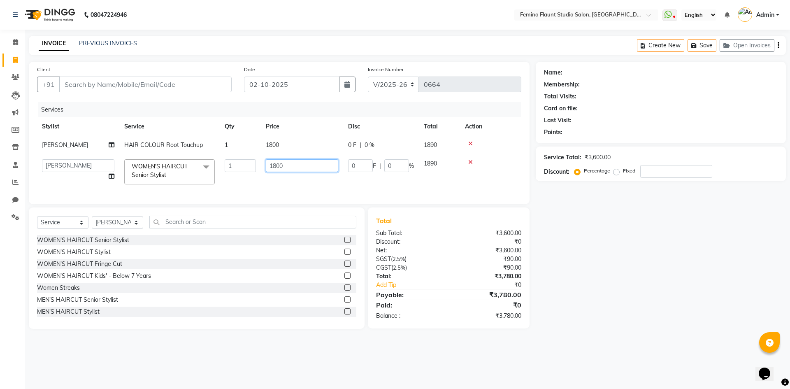
click at [286, 166] on input "1800" at bounding box center [302, 165] width 72 height 13
type input "1"
type input "1400"
click at [629, 264] on div "Name: Membership: Total Visits: Card on file: Last Visit: Points: Service Total…" at bounding box center [664, 195] width 256 height 267
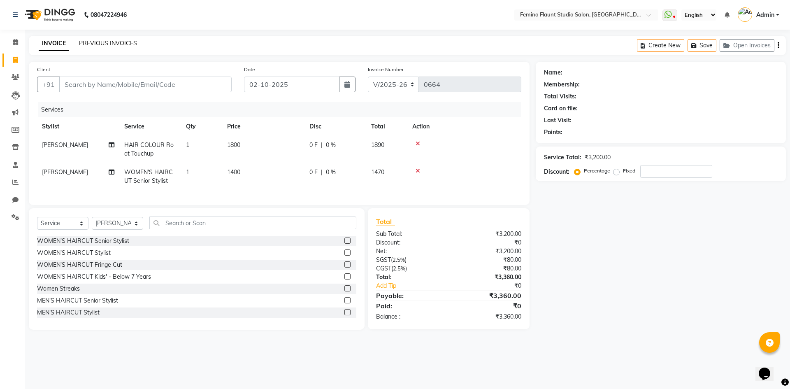
click at [121, 46] on link "PREVIOUS INVOICES" at bounding box center [108, 42] width 58 height 7
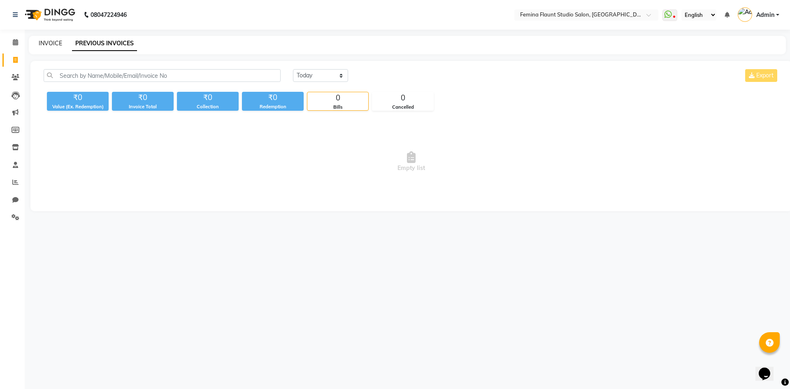
click at [51, 41] on link "INVOICE" at bounding box center [50, 42] width 23 height 7
select select "service"
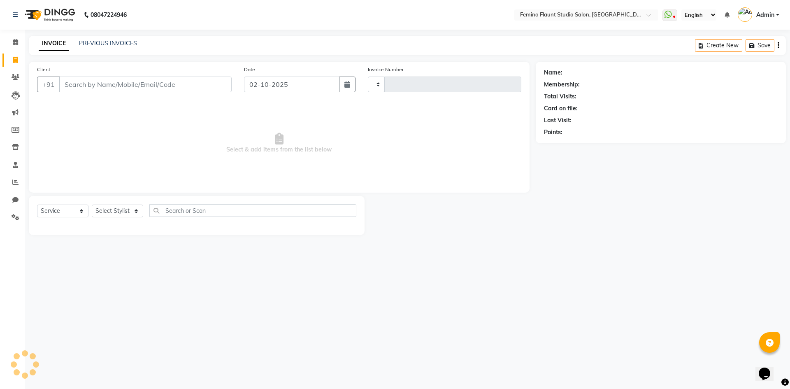
type input "0664"
select select "8333"
click at [101, 82] on input "Client" at bounding box center [145, 85] width 172 height 16
click at [170, 84] on input "Client" at bounding box center [145, 85] width 172 height 16
click at [137, 212] on select "Select Stylist Admin Durga Jyothi Bandi Keerthi Sri Mohd Akib Mohd Faizan Prami…" at bounding box center [117, 210] width 51 height 13
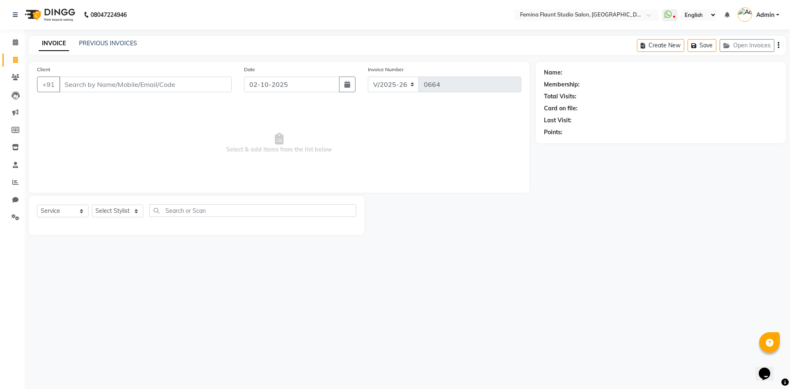
click at [152, 319] on div "08047224946 Select Location × Femina Flaunt Studio Salon, Ava Road WhatsApp Sta…" at bounding box center [395, 194] width 790 height 389
click at [134, 213] on select "Select Stylist Admin Durga Jyothi Bandi Keerthi Sri Mohd Akib Mohd Faizan Prami…" at bounding box center [117, 210] width 51 height 13
select select "80611"
click at [92, 204] on select "Select Stylist Admin Durga Jyothi Bandi Keerthi Sri Mohd Akib Mohd Faizan Prami…" at bounding box center [117, 210] width 51 height 13
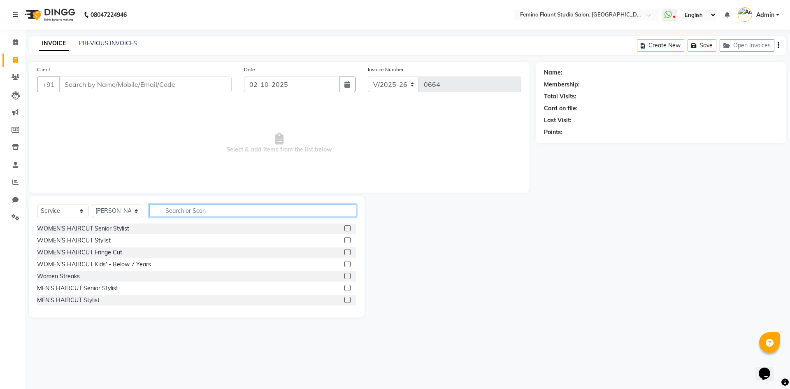
click at [211, 214] on input "text" at bounding box center [252, 210] width 207 height 13
type input "col"
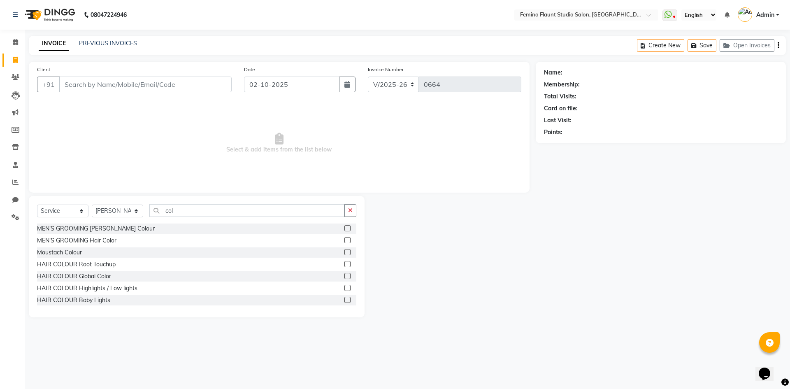
click at [344, 264] on label at bounding box center [347, 264] width 6 height 6
click at [344, 264] on input "checkbox" at bounding box center [346, 264] width 5 height 5
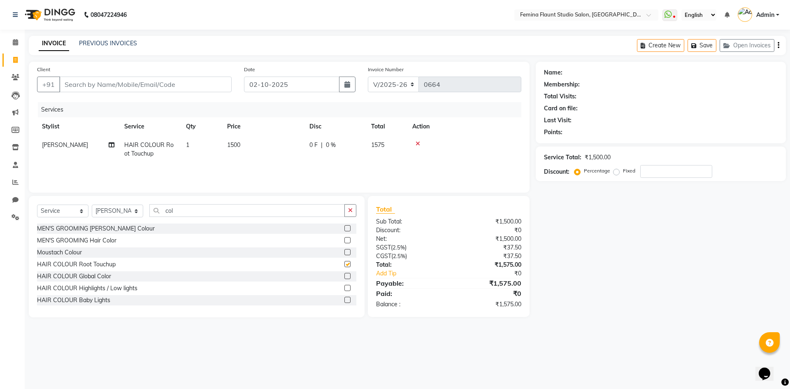
checkbox input "false"
click at [192, 211] on input "col" at bounding box center [246, 210] width 195 height 13
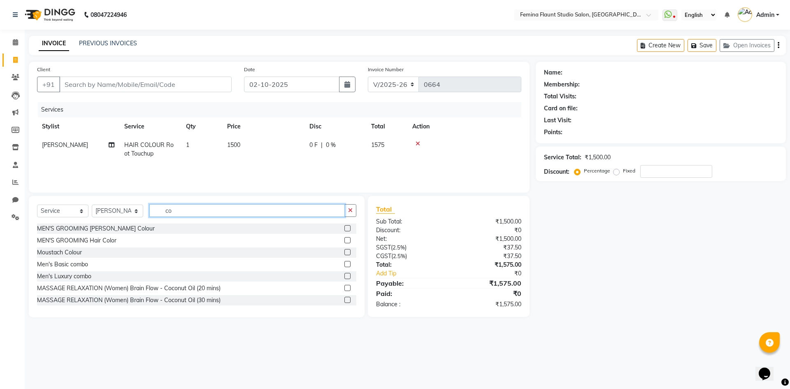
type input "c"
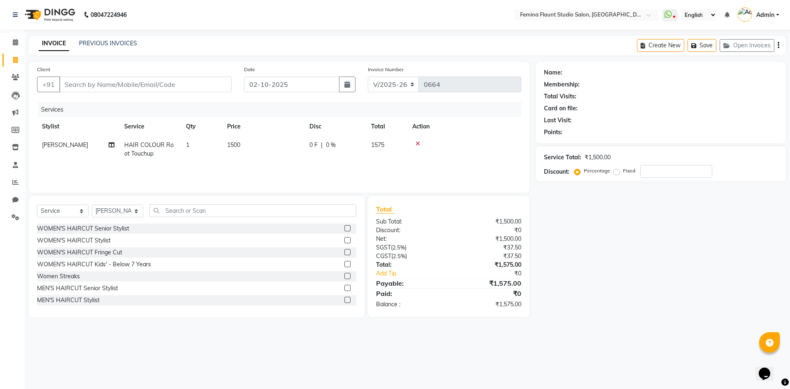
click at [344, 239] on label at bounding box center [347, 240] width 6 height 6
click at [344, 239] on input "checkbox" at bounding box center [346, 240] width 5 height 5
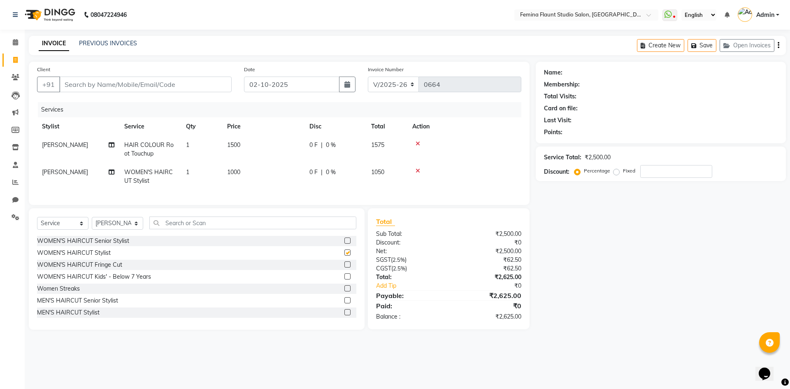
checkbox input "false"
click at [344, 244] on label at bounding box center [347, 240] width 6 height 6
click at [344, 244] on input "checkbox" at bounding box center [346, 240] width 5 height 5
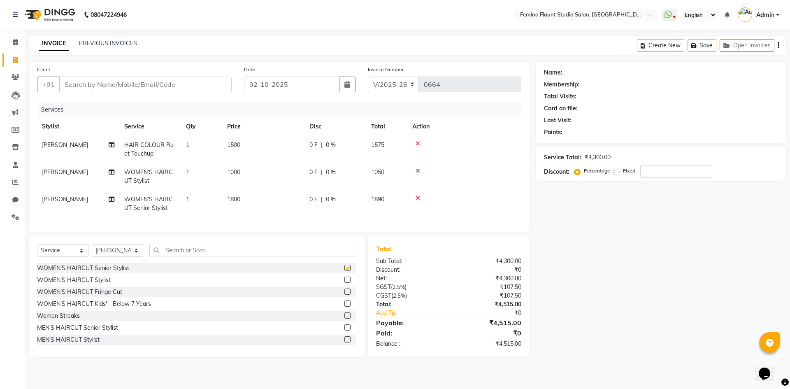
checkbox input "false"
click at [416, 170] on icon at bounding box center [417, 171] width 5 height 6
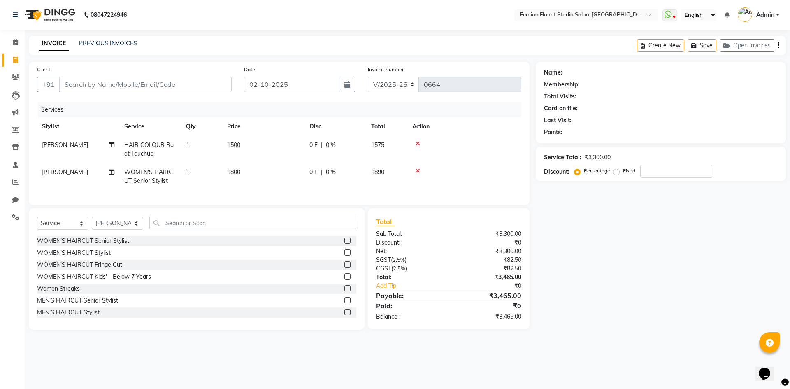
click at [92, 173] on td "Pramila Rai" at bounding box center [78, 176] width 82 height 27
select select "80611"
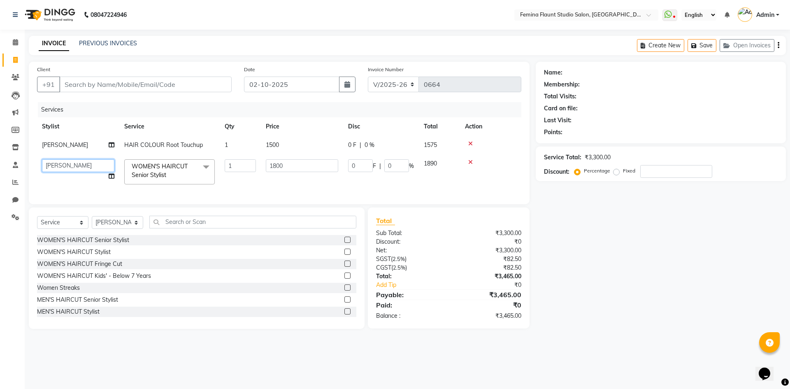
click at [95, 163] on select "Admin Durga Jyothi Bandi Keerthi Sri Mohd Akib Mohd Faizan Pramila Rai Prasamsi…" at bounding box center [78, 165] width 72 height 13
select select "91625"
click at [299, 162] on input "1800" at bounding box center [302, 165] width 72 height 13
type input "1400"
click at [586, 209] on div "Name: Membership: Total Visits: Card on file: Last Visit: Points: Service Total…" at bounding box center [664, 195] width 256 height 267
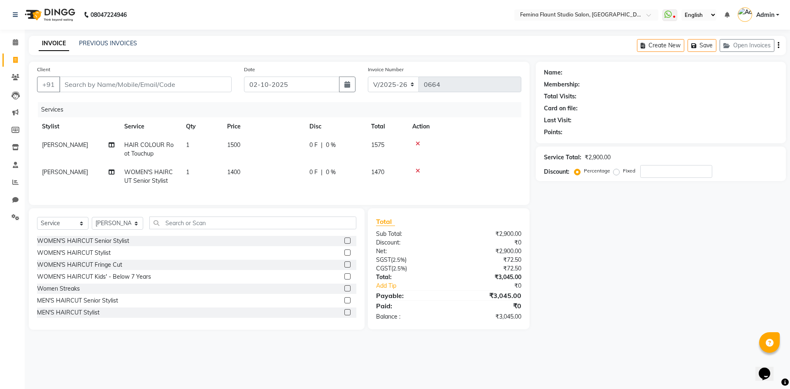
click at [248, 142] on td "1500" at bounding box center [263, 149] width 82 height 27
select select "80611"
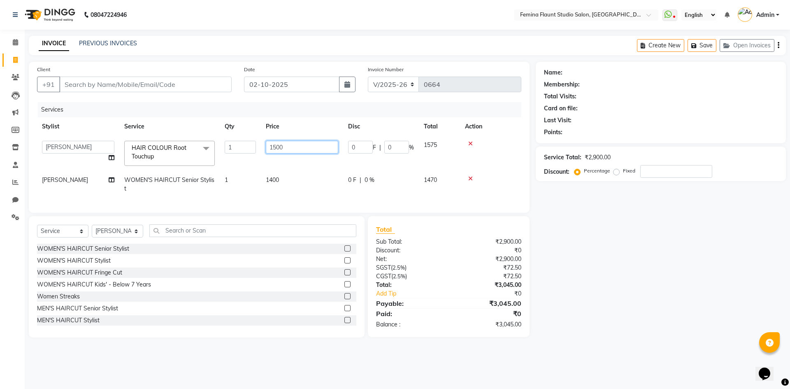
click at [316, 147] on input "1500" at bounding box center [302, 147] width 72 height 13
type input "1800"
click at [590, 232] on div "Name: Membership: Total Visits: Card on file: Last Visit: Points: Service Total…" at bounding box center [664, 200] width 256 height 276
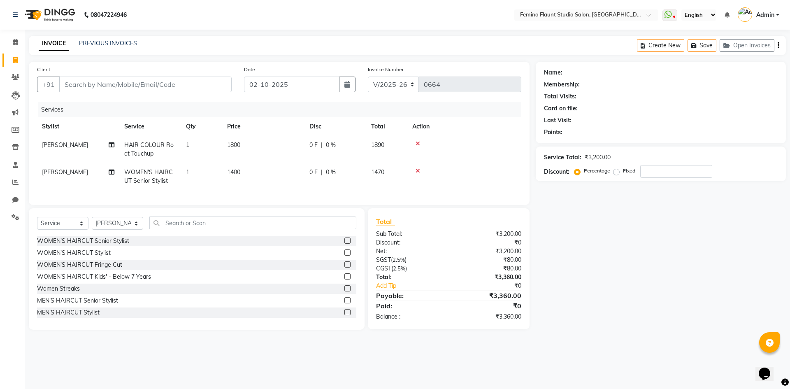
click at [240, 172] on span "1400" at bounding box center [233, 171] width 13 height 7
select select "91625"
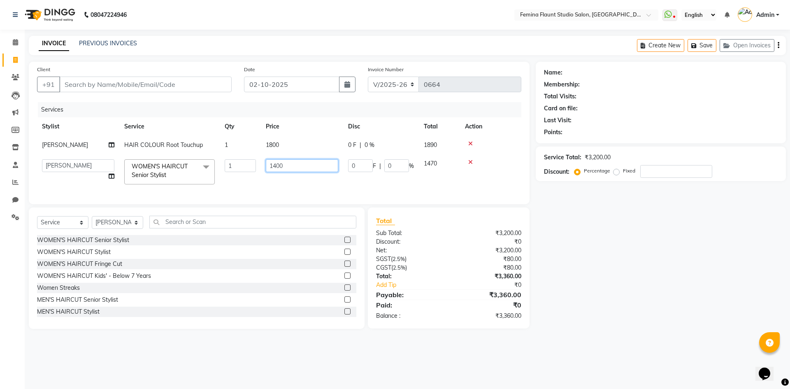
click at [290, 160] on input "1400" at bounding box center [302, 165] width 72 height 13
type input "1800"
click at [593, 273] on div "Name: Membership: Total Visits: Card on file: Last Visit: Points: Service Total…" at bounding box center [664, 195] width 256 height 267
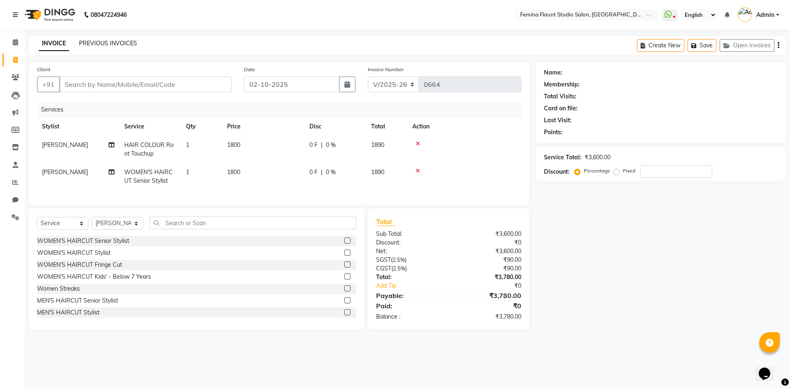
drag, startPoint x: 116, startPoint y: 43, endPoint x: 464, endPoint y: 57, distance: 348.7
click at [116, 43] on link "PREVIOUS INVOICES" at bounding box center [108, 42] width 58 height 7
click at [177, 227] on input "text" at bounding box center [252, 222] width 207 height 13
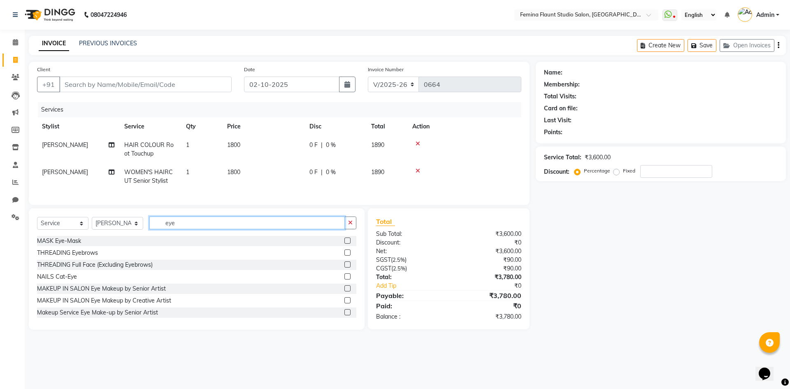
type input "eye"
click at [344, 255] on label at bounding box center [347, 252] width 6 height 6
click at [344, 255] on input "checkbox" at bounding box center [346, 252] width 5 height 5
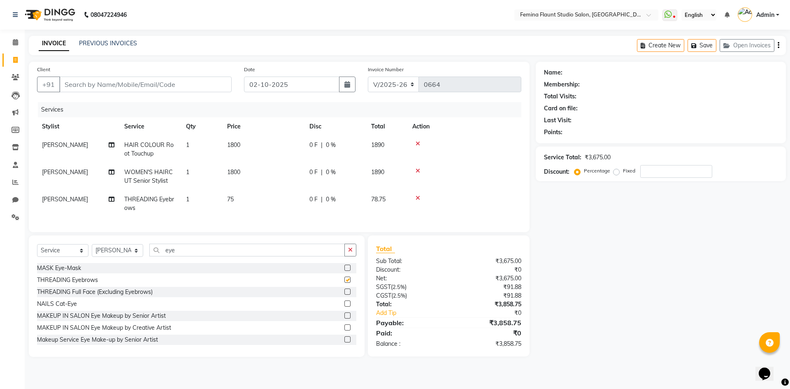
checkbox input "false"
click at [214, 250] on input "eye" at bounding box center [246, 250] width 195 height 13
type input "e"
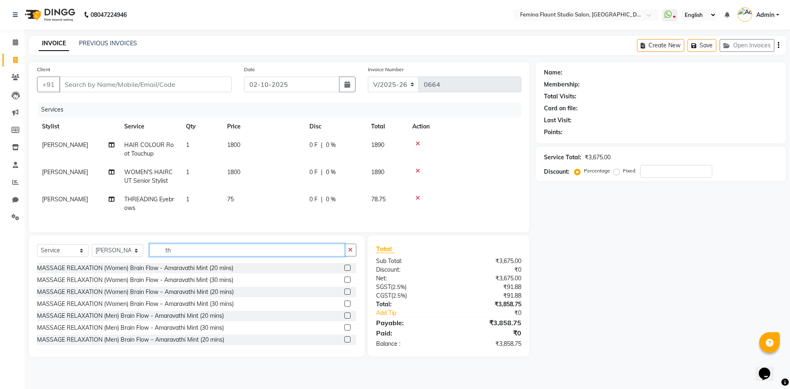
type input "t"
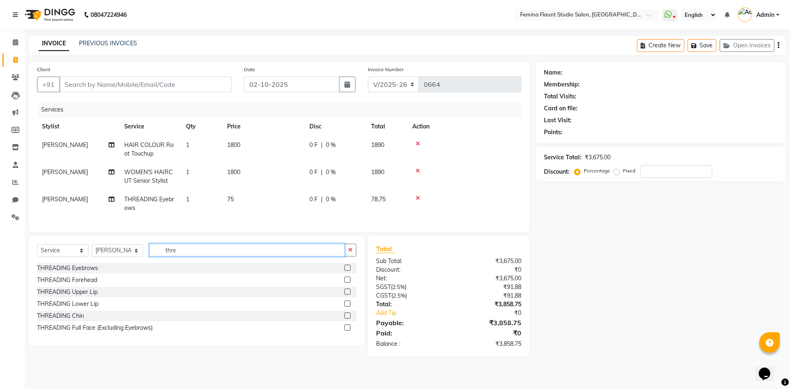
type input "thre"
click at [346, 283] on label at bounding box center [347, 279] width 6 height 6
click at [346, 283] on input "checkbox" at bounding box center [346, 279] width 5 height 5
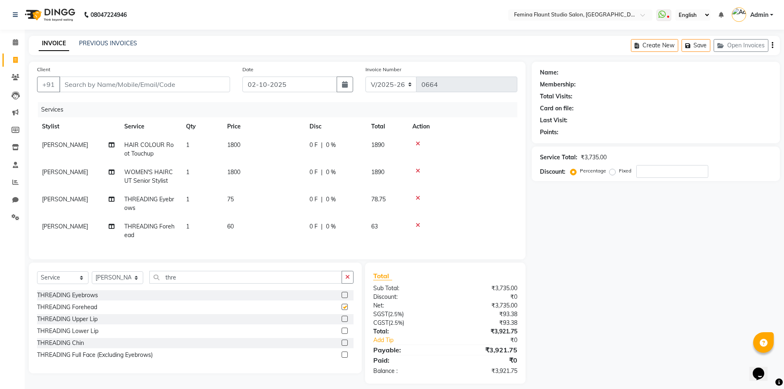
checkbox input "false"
click at [248, 278] on input "thre" at bounding box center [245, 277] width 193 height 13
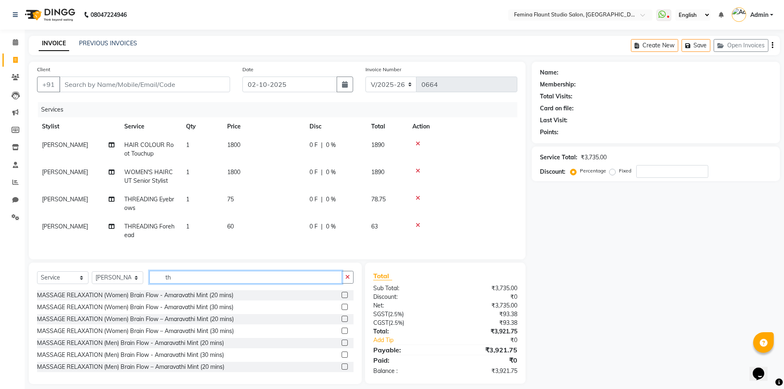
type input "t"
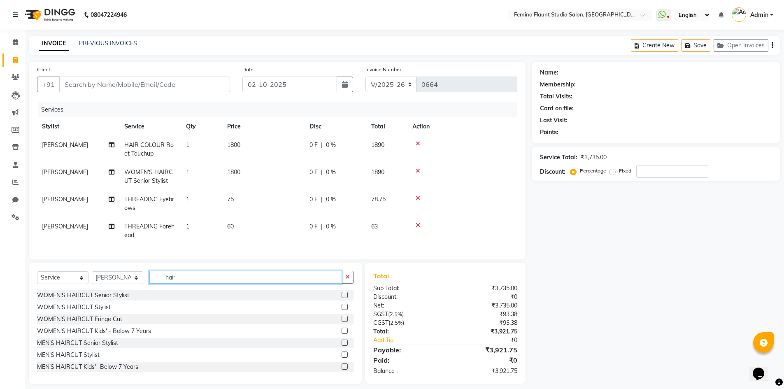
type input "hair"
click at [341, 310] on label at bounding box center [344, 307] width 6 height 6
click at [341, 310] on input "checkbox" at bounding box center [343, 306] width 5 height 5
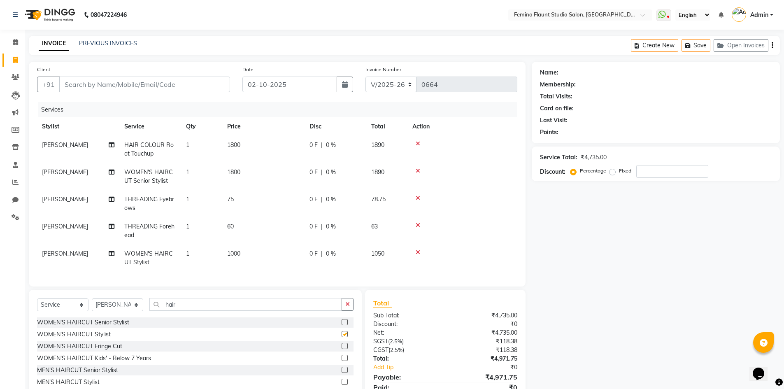
checkbox input "false"
click at [247, 250] on td "1000" at bounding box center [263, 257] width 82 height 27
select select "80611"
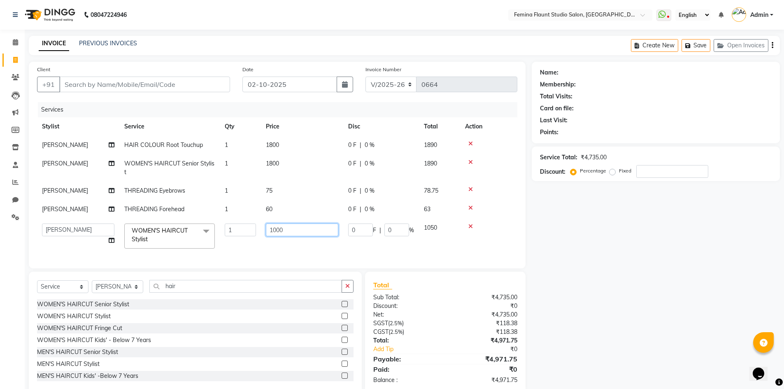
click at [293, 228] on input "1000" at bounding box center [302, 229] width 72 height 13
type input "1"
type input "800"
click at [647, 294] on div "Name: Membership: Total Visits: Card on file: Last Visit: Points: Service Total…" at bounding box center [658, 227] width 254 height 331
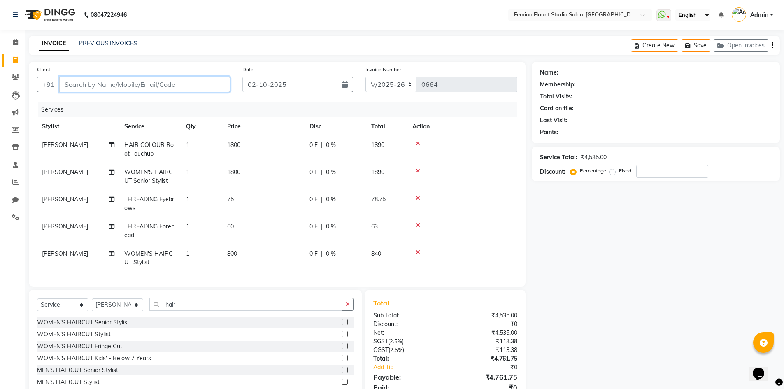
click at [170, 83] on input "Client" at bounding box center [144, 85] width 171 height 16
type input "7"
type input "0"
type input "7989849177"
click at [213, 82] on span "Add Client" at bounding box center [209, 84] width 32 height 8
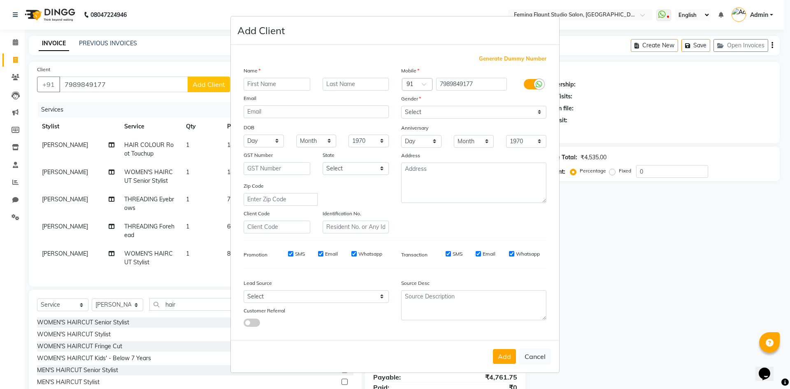
click at [270, 81] on input "text" at bounding box center [277, 84] width 67 height 13
type input "neermala"
click at [355, 84] on input "text" at bounding box center [356, 84] width 67 height 13
click at [377, 85] on input "text" at bounding box center [356, 84] width 67 height 13
type input "g"
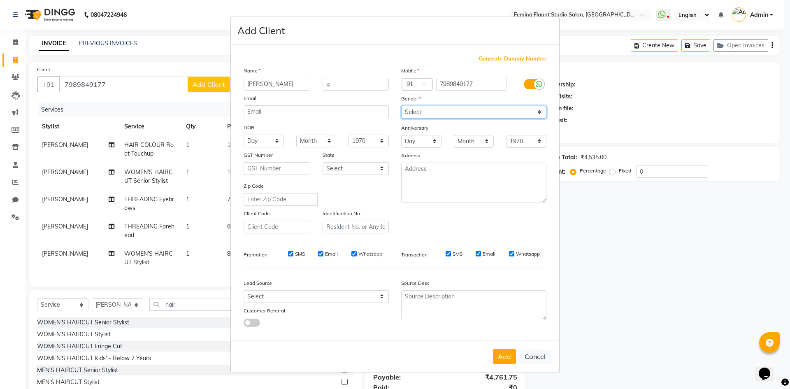
click at [539, 113] on select "Select Male Female Other Prefer Not To Say" at bounding box center [473, 112] width 145 height 13
select select "female"
click at [401, 106] on select "Select Male Female Other Prefer Not To Say" at bounding box center [473, 112] width 145 height 13
click at [508, 355] on button "Add" at bounding box center [504, 356] width 23 height 15
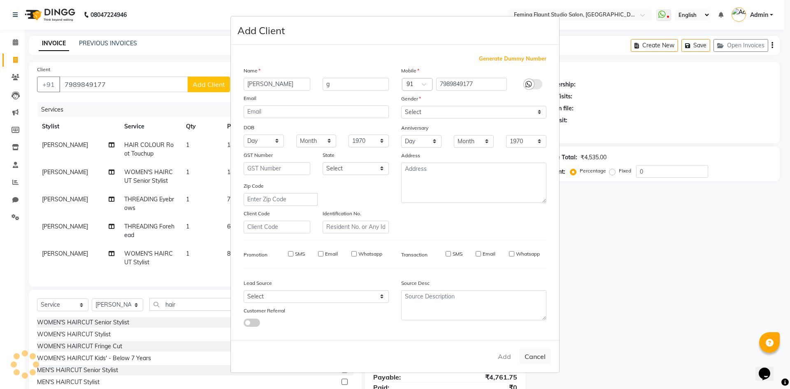
select select
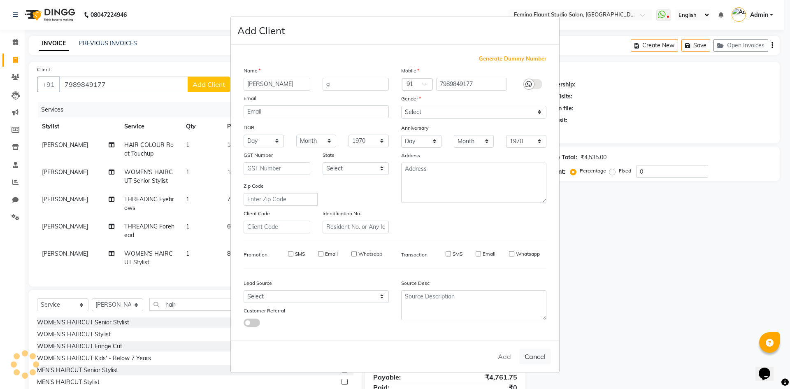
select select
checkbox input "false"
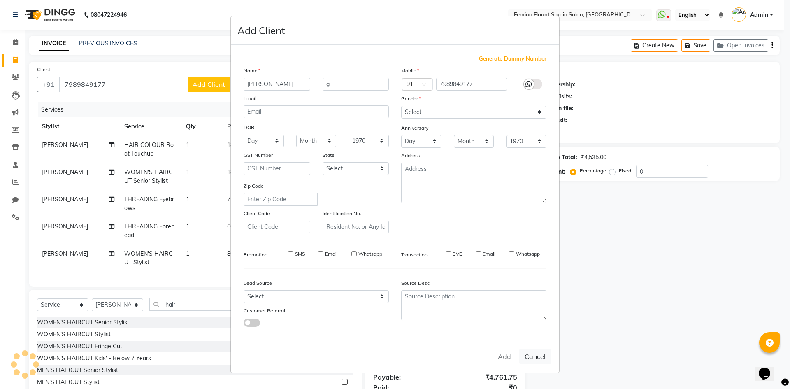
checkbox input "false"
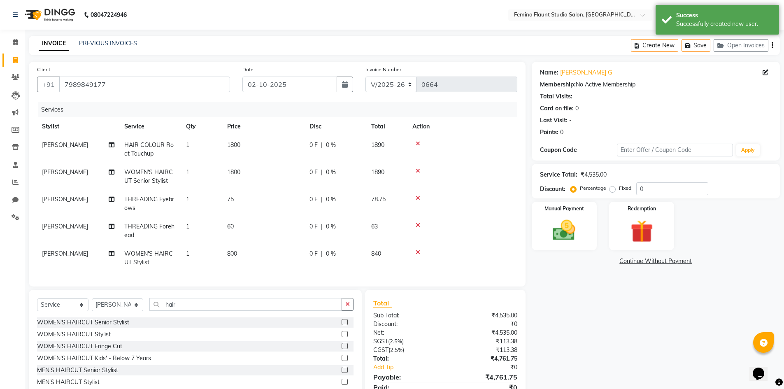
click at [242, 173] on td "1800" at bounding box center [263, 176] width 82 height 27
select select "91625"
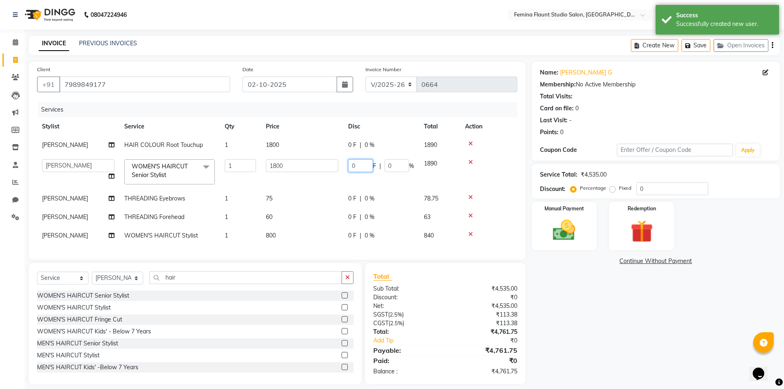
click at [369, 162] on input "0" at bounding box center [360, 165] width 25 height 13
type input "400"
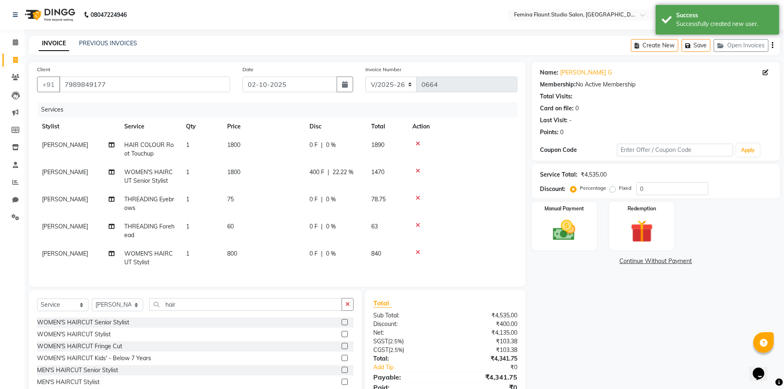
click at [548, 306] on div "Name: Neermala G Membership: No Active Membership Total Visits: Card on file: 0…" at bounding box center [658, 236] width 254 height 349
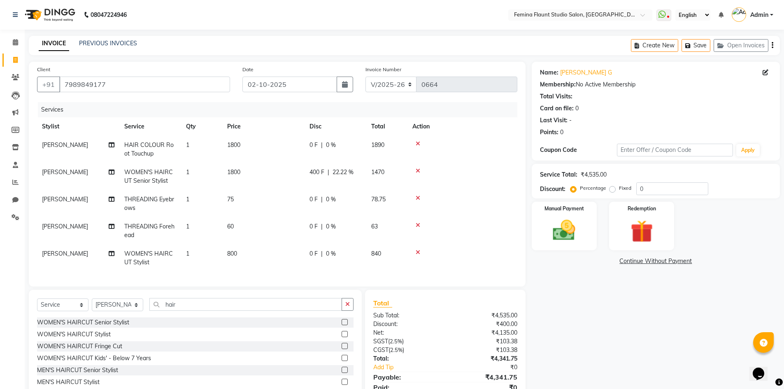
click at [248, 193] on td "75" at bounding box center [263, 203] width 82 height 27
select select "80611"
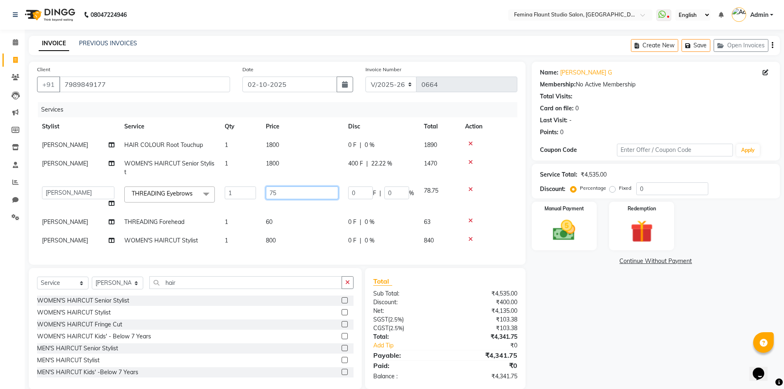
click at [288, 190] on input "75" at bounding box center [302, 192] width 72 height 13
type input "7"
type input "60"
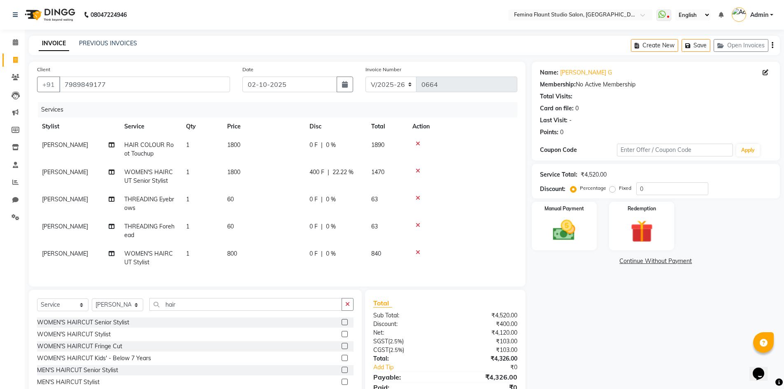
click at [596, 292] on div "Name: Neermala G Membership: No Active Membership Total Visits: Card on file: 0…" at bounding box center [658, 236] width 254 height 349
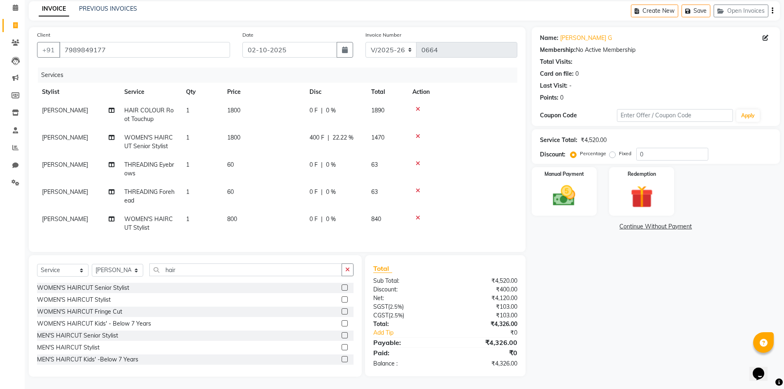
click at [242, 212] on td "800" at bounding box center [263, 223] width 82 height 27
select select "80611"
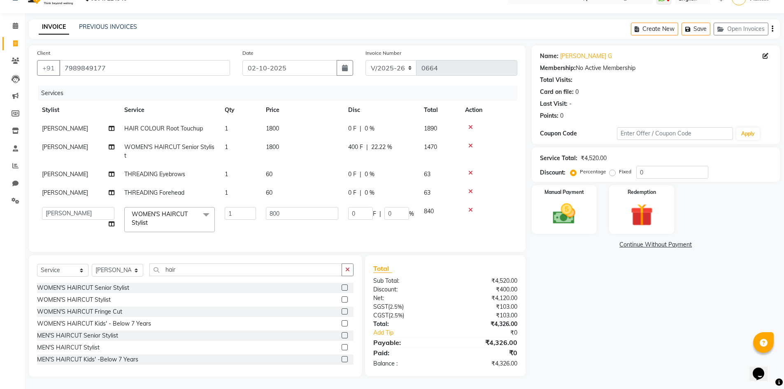
scroll to position [23, 0]
click at [287, 207] on input "800" at bounding box center [302, 213] width 72 height 13
type input "8"
type input "1000"
click at [570, 295] on div "Name: Neermala G Membership: No Active Membership Total Visits: Card on file: 0…" at bounding box center [658, 210] width 254 height 331
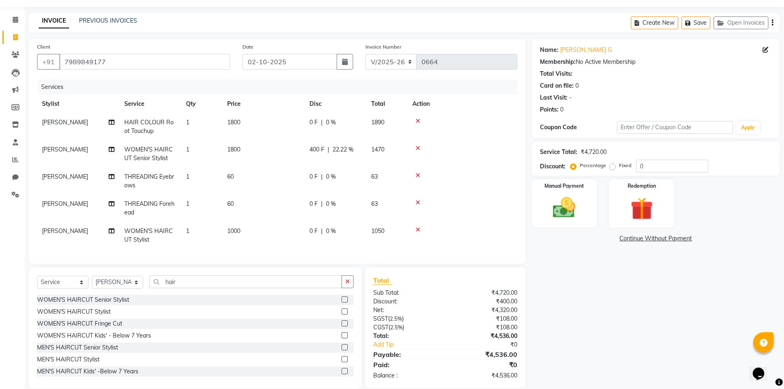
click at [352, 231] on div "0 F | 0 %" at bounding box center [335, 231] width 52 height 9
select select "80611"
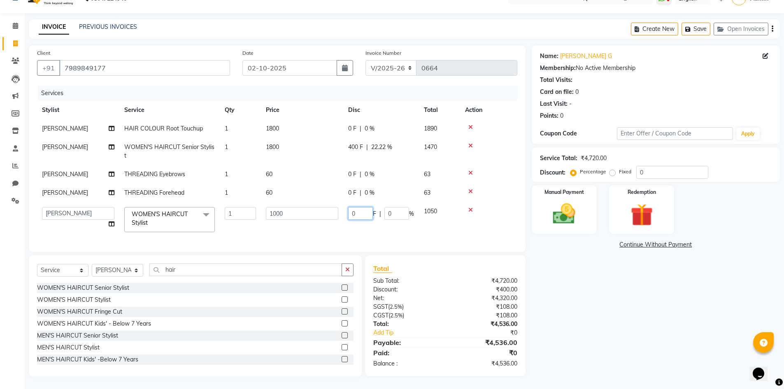
click at [366, 207] on input "0" at bounding box center [360, 213] width 25 height 13
type input "200"
click at [567, 267] on div "Name: Neermala G Membership: No Active Membership Total Visits: Card on file: 0…" at bounding box center [658, 210] width 254 height 331
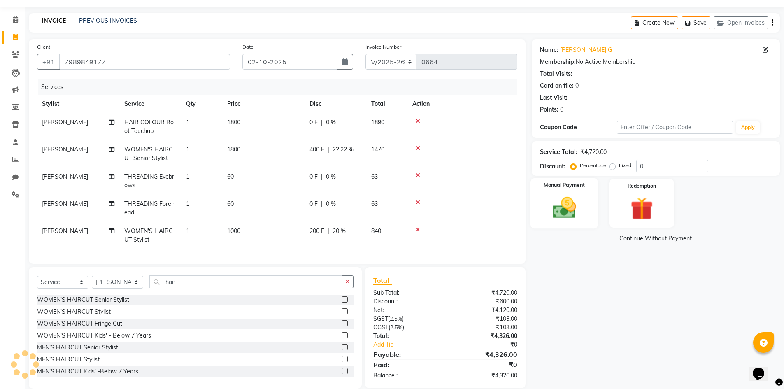
click at [564, 197] on img at bounding box center [564, 207] width 38 height 27
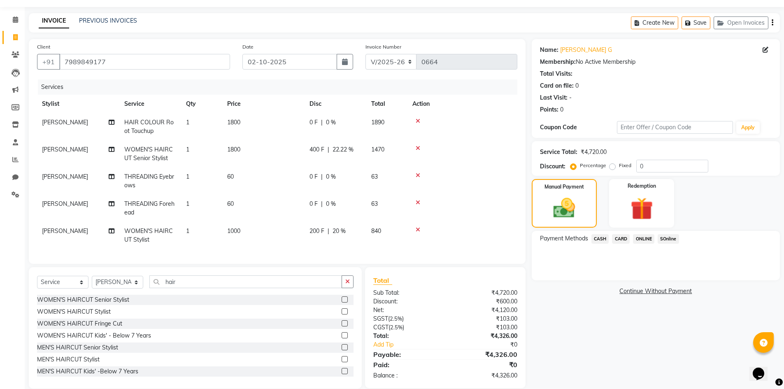
click at [664, 236] on span "SOnline" at bounding box center [667, 238] width 21 height 9
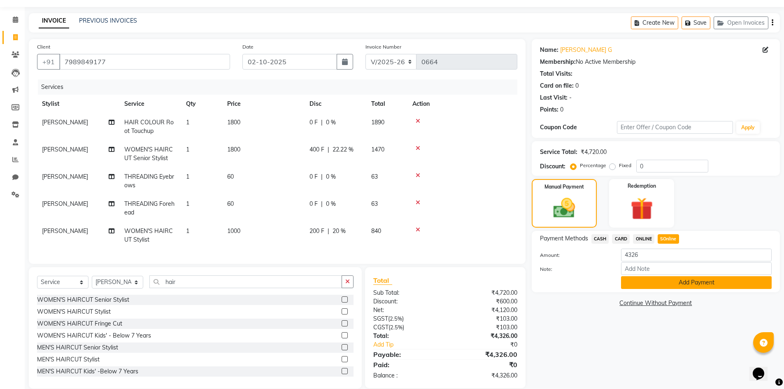
click at [713, 278] on button "Add Payment" at bounding box center [696, 282] width 151 height 13
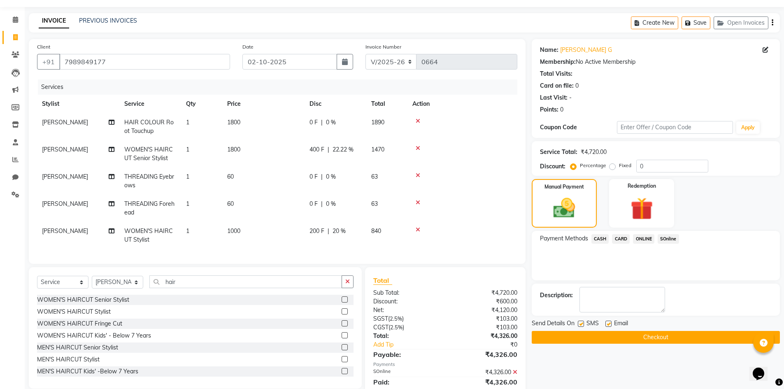
click at [675, 339] on button "Checkout" at bounding box center [655, 337] width 248 height 13
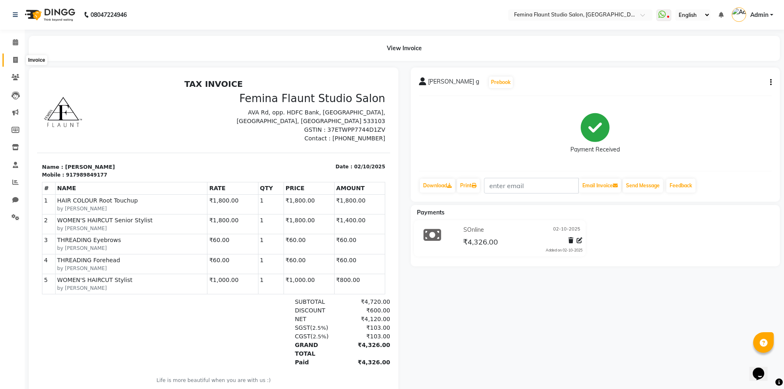
click at [14, 61] on icon at bounding box center [15, 60] width 5 height 6
select select "service"
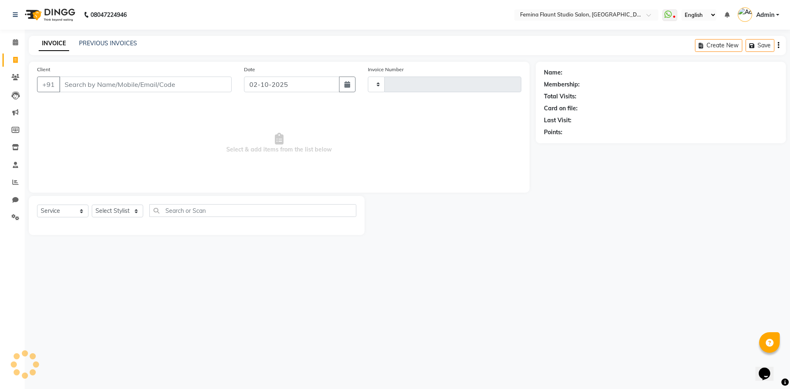
type input "0665"
select select "8333"
click at [16, 39] on span at bounding box center [15, 42] width 14 height 9
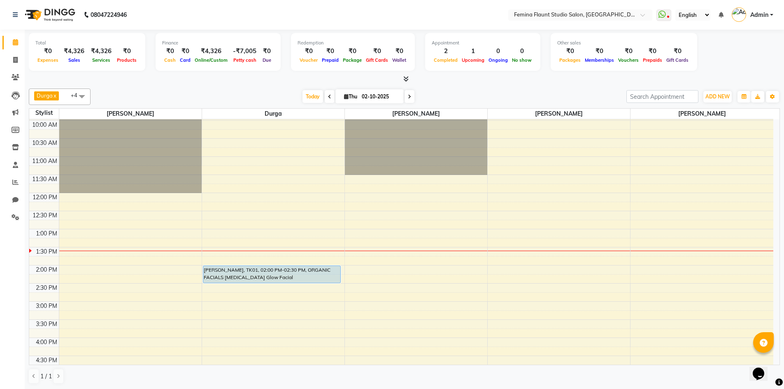
scroll to position [82, 0]
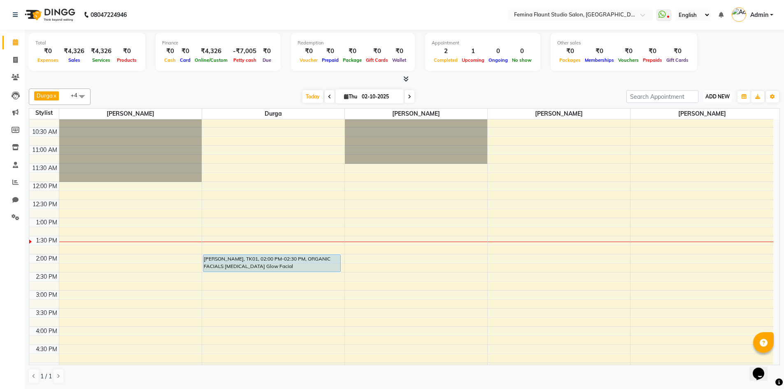
click at [719, 98] on span "ADD NEW" at bounding box center [717, 96] width 24 height 6
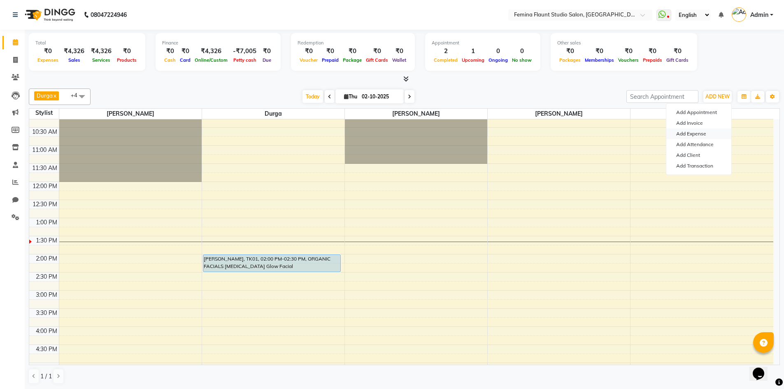
click at [684, 132] on link "Add Expense" at bounding box center [698, 133] width 65 height 11
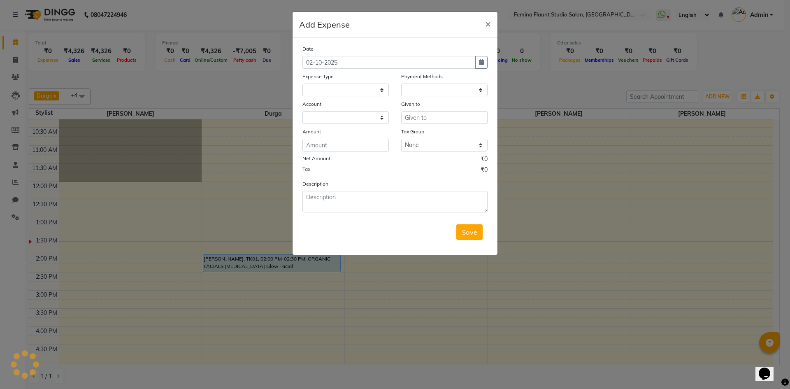
select select
select select "1"
select select "7453"
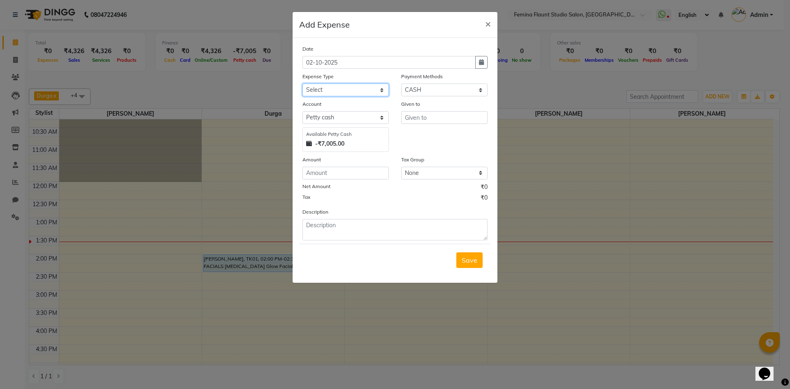
click at [339, 90] on select "Select Advance Salary Bank charges Blinkit Car maintenance Cash transfer to ban…" at bounding box center [345, 90] width 86 height 13
click at [383, 93] on select "Select Advance Salary Bank charges Blinkit Car maintenance Cash transfer to ban…" at bounding box center [345, 90] width 86 height 13
select select "23328"
click at [302, 84] on select "Select Advance Salary Bank charges Blinkit Car maintenance Cash transfer to ban…" at bounding box center [345, 90] width 86 height 13
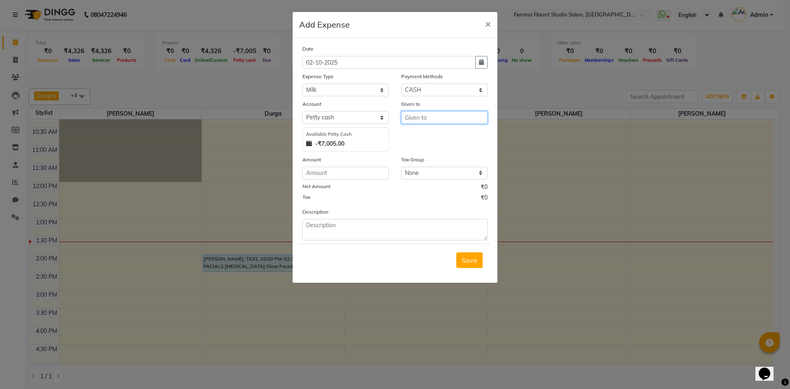
click at [427, 119] on input "text" at bounding box center [444, 117] width 86 height 13
click at [429, 135] on ngb-highlight "Ad min" at bounding box center [421, 135] width 20 height 8
type input "Admin"
click at [360, 171] on input "number" at bounding box center [345, 173] width 86 height 13
type input "72"
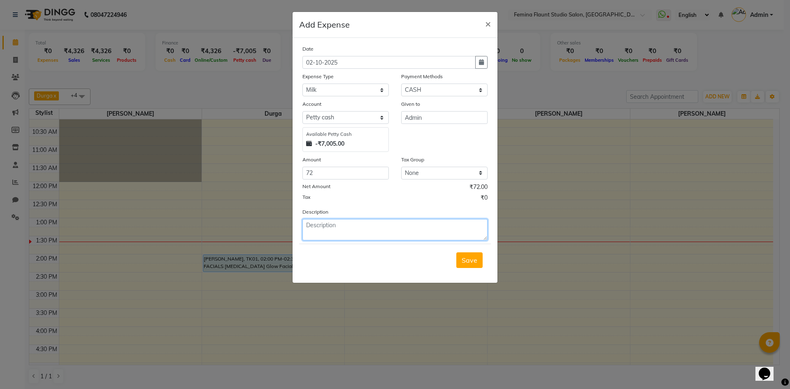
drag, startPoint x: 335, startPoint y: 223, endPoint x: 334, endPoint y: 215, distance: 8.3
click at [336, 223] on textarea at bounding box center [394, 229] width 185 height 21
type textarea "for milk"
click at [472, 262] on span "Save" at bounding box center [470, 260] width 16 height 8
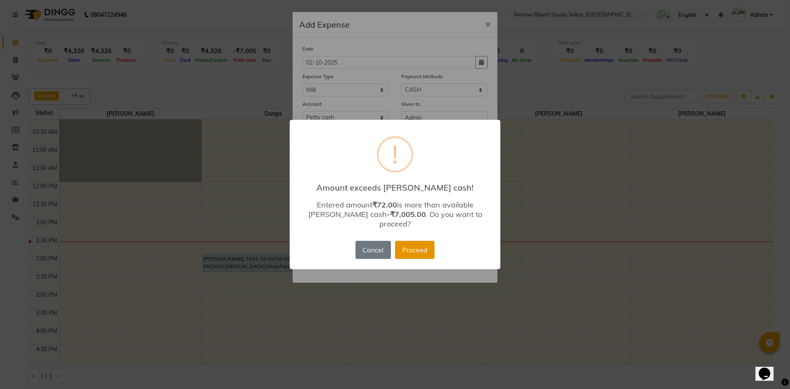
click at [410, 245] on button "Proceed" at bounding box center [414, 250] width 39 height 18
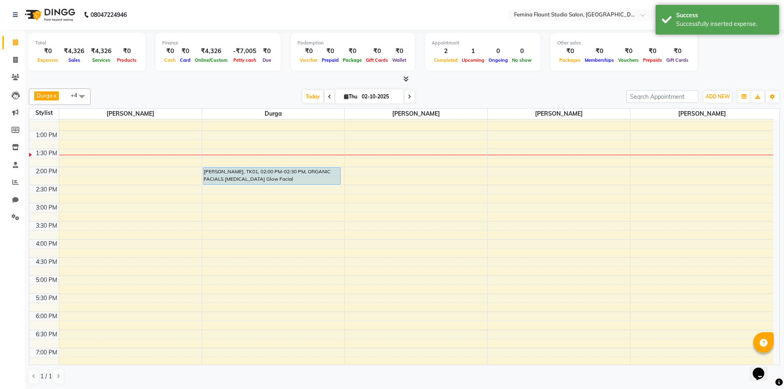
scroll to position [206, 0]
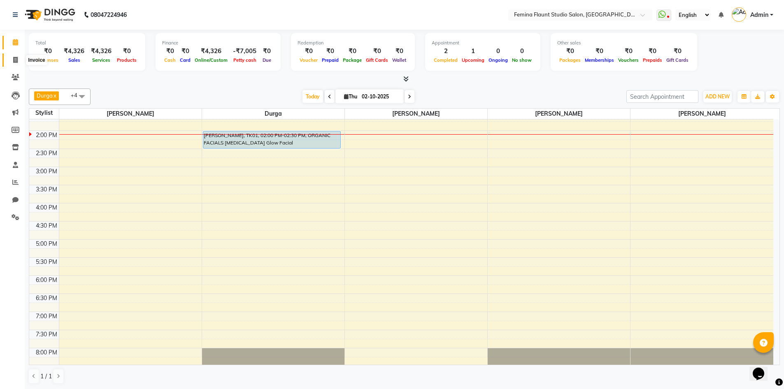
click at [13, 59] on icon at bounding box center [15, 60] width 5 height 6
select select "service"
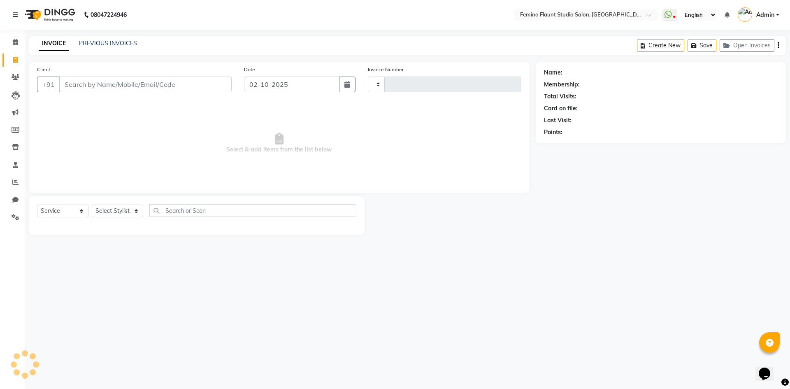
type input "0665"
select select "8333"
click at [119, 45] on link "PREVIOUS INVOICES" at bounding box center [108, 42] width 58 height 7
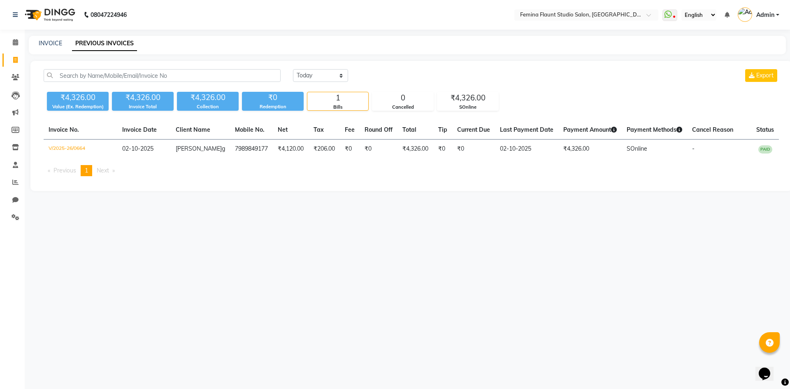
click at [109, 172] on span "Next page" at bounding box center [103, 170] width 12 height 7
click at [338, 77] on select "Today Yesterday Custom Range" at bounding box center [320, 75] width 55 height 13
select select "range"
click at [293, 69] on select "Today Yesterday Custom Range" at bounding box center [320, 75] width 55 height 13
click at [378, 78] on input "02-10-2025" at bounding box center [388, 76] width 58 height 12
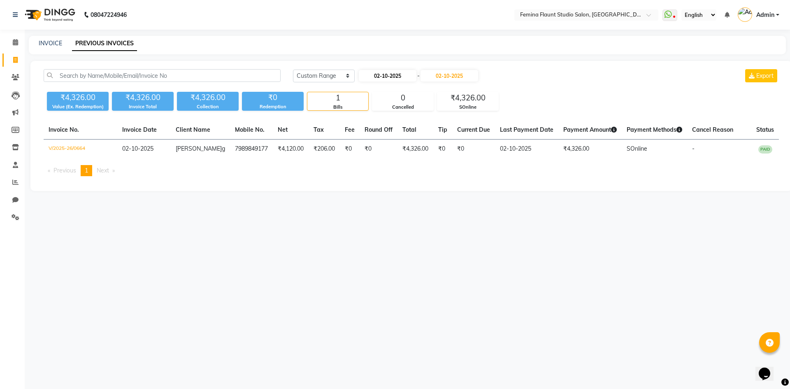
select select "10"
select select "2025"
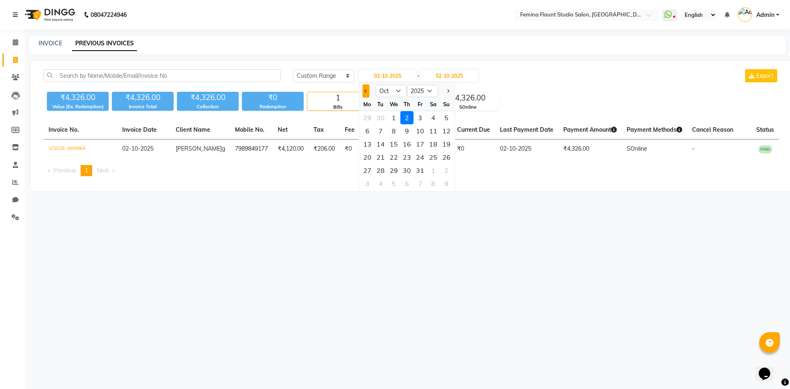
click at [366, 89] on span "Previous month" at bounding box center [365, 90] width 3 height 3
select select "9"
click at [367, 121] on div "1" at bounding box center [367, 117] width 13 height 13
type input "01-09-2025"
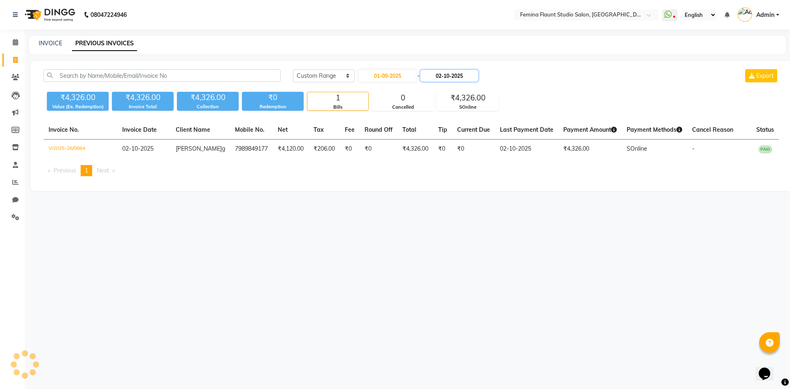
click at [453, 74] on input "02-10-2025" at bounding box center [449, 76] width 58 height 12
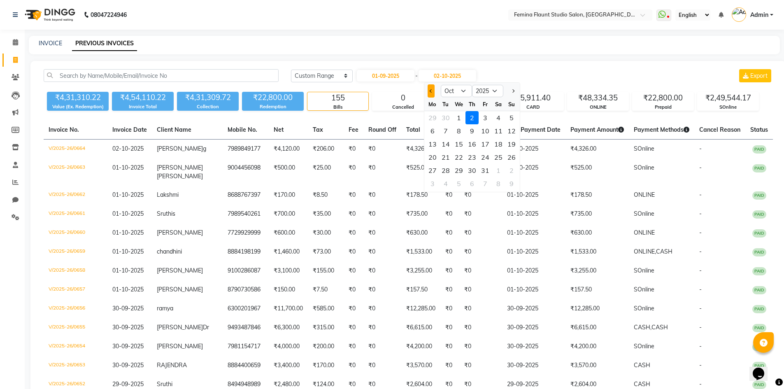
click at [431, 92] on span "Previous month" at bounding box center [430, 90] width 3 height 3
select select "9"
click at [448, 169] on div "30" at bounding box center [445, 170] width 13 height 13
type input "30-09-2025"
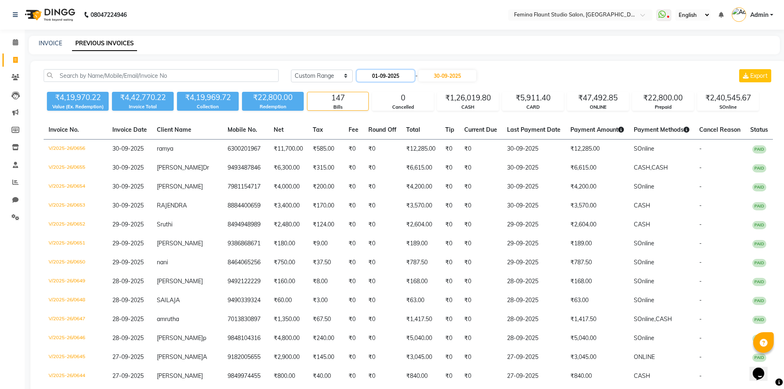
click at [367, 77] on input "01-09-2025" at bounding box center [386, 76] width 58 height 12
select select "9"
select select "2025"
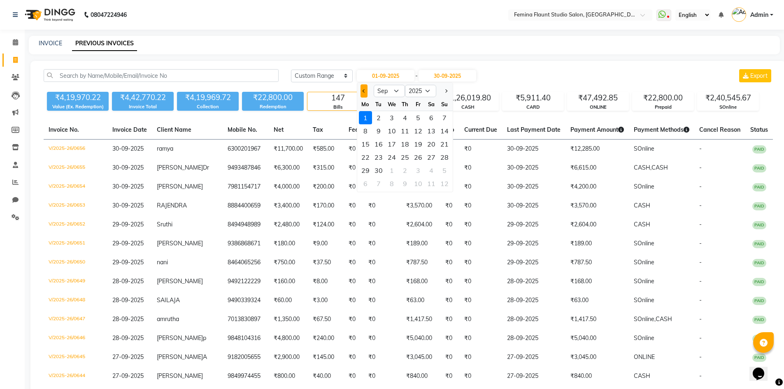
click at [361, 94] on button "Previous month" at bounding box center [363, 90] width 7 height 13
select select "8"
click at [418, 116] on div "1" at bounding box center [417, 117] width 13 height 13
type input "01-08-2025"
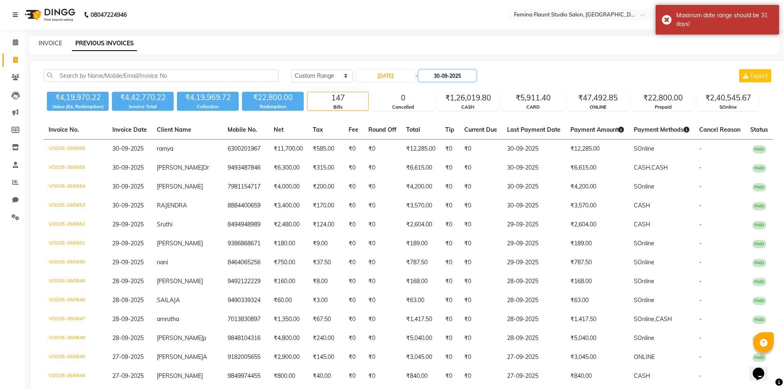
click at [454, 75] on input "30-09-2025" at bounding box center [447, 76] width 58 height 12
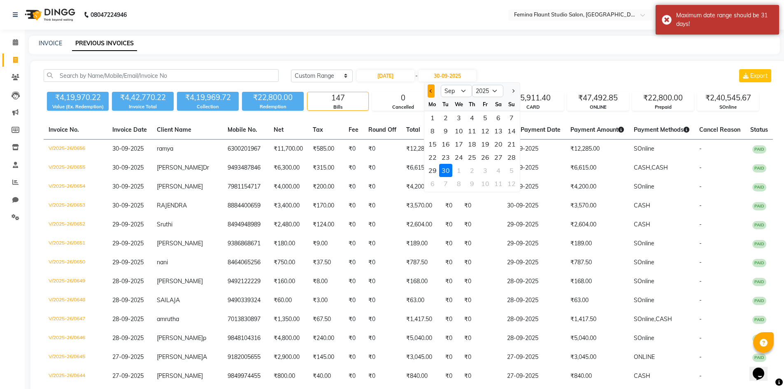
click at [431, 92] on span "Previous month" at bounding box center [430, 90] width 3 height 3
select select "8"
click at [508, 171] on div "31" at bounding box center [511, 170] width 13 height 13
type input "31-08-2025"
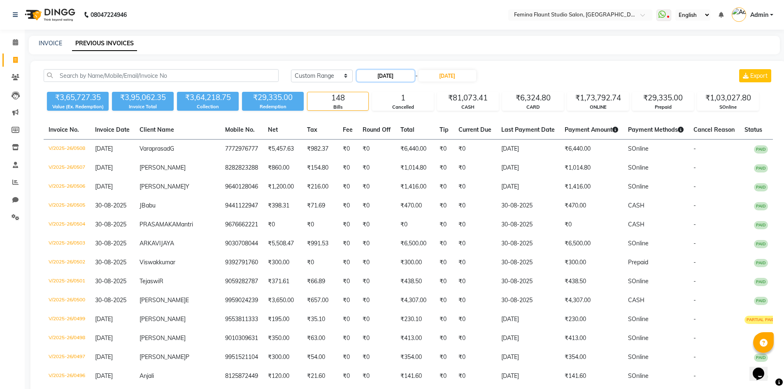
click at [375, 78] on input "01-08-2025" at bounding box center [386, 76] width 58 height 12
select select "8"
select select "2025"
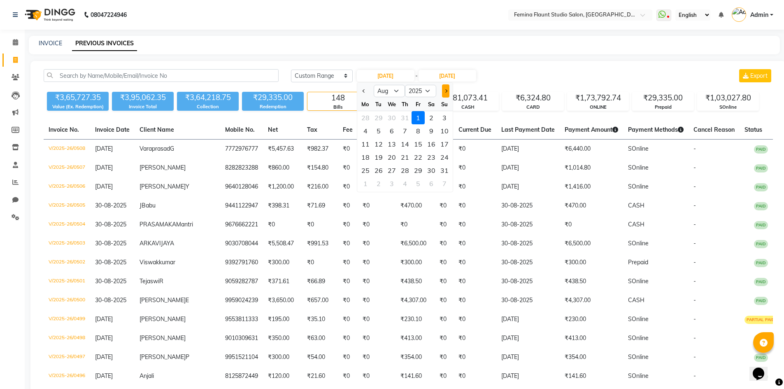
click at [442, 89] on button "Next month" at bounding box center [445, 90] width 7 height 13
select select "10"
click at [391, 113] on div "1" at bounding box center [391, 117] width 13 height 13
type input "01-10-2025"
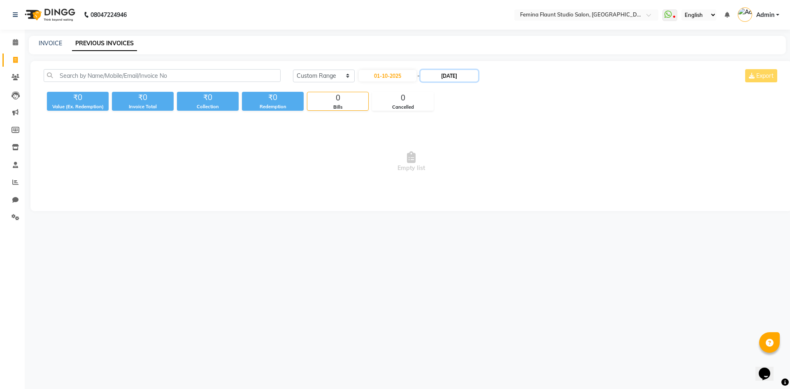
click at [455, 77] on input "31-08-2025" at bounding box center [449, 76] width 58 height 12
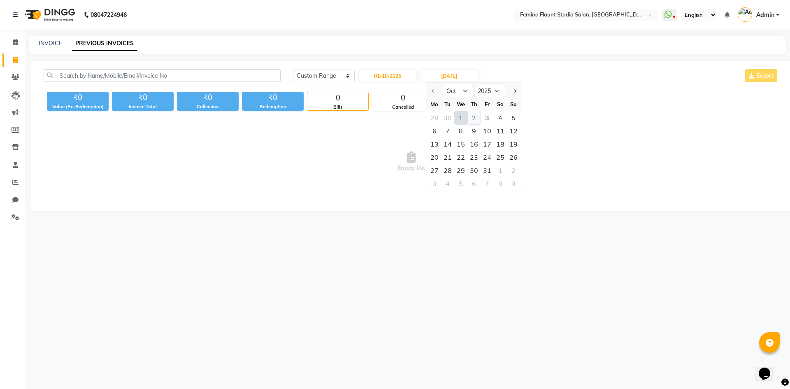
click at [469, 118] on div "2" at bounding box center [473, 117] width 13 height 13
type input "02-10-2025"
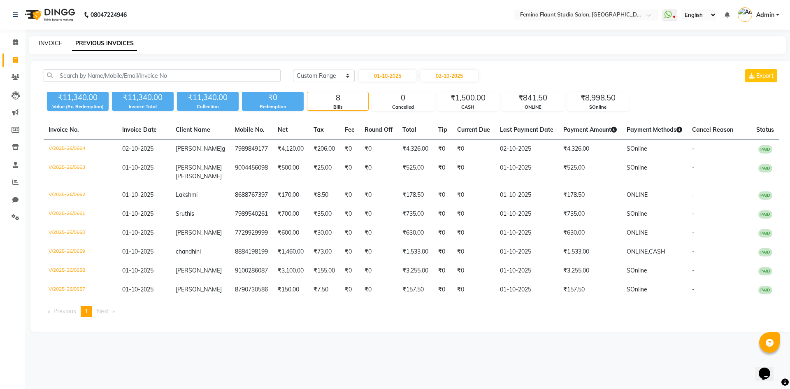
click at [47, 44] on link "INVOICE" at bounding box center [50, 42] width 23 height 7
select select "service"
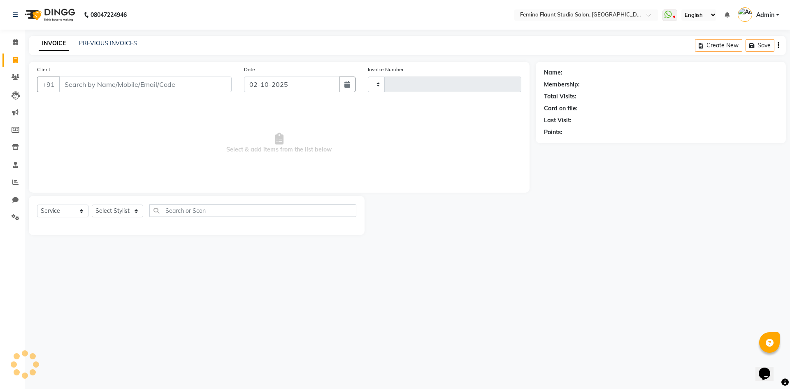
type input "0665"
select select "8333"
click at [116, 39] on div "INVOICE PREVIOUS INVOICES Create New Save Open Invoices" at bounding box center [407, 45] width 757 height 19
click at [110, 45] on link "PREVIOUS INVOICES" at bounding box center [108, 42] width 58 height 7
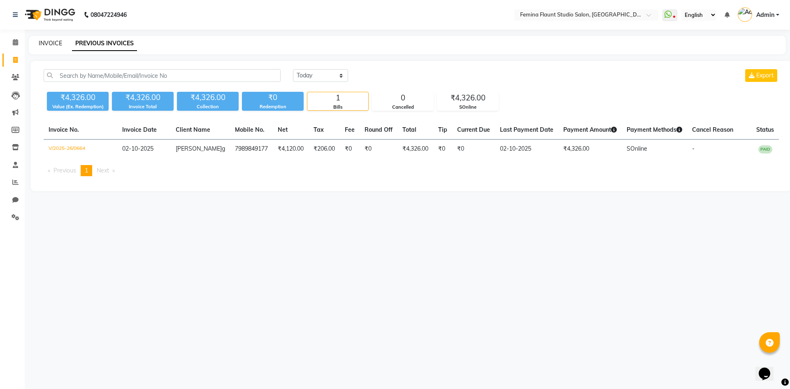
click at [52, 43] on link "INVOICE" at bounding box center [50, 42] width 23 height 7
select select "8333"
select select "service"
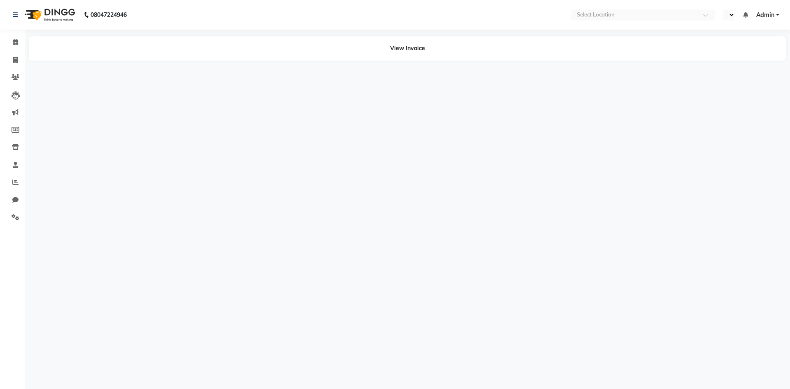
select select "en"
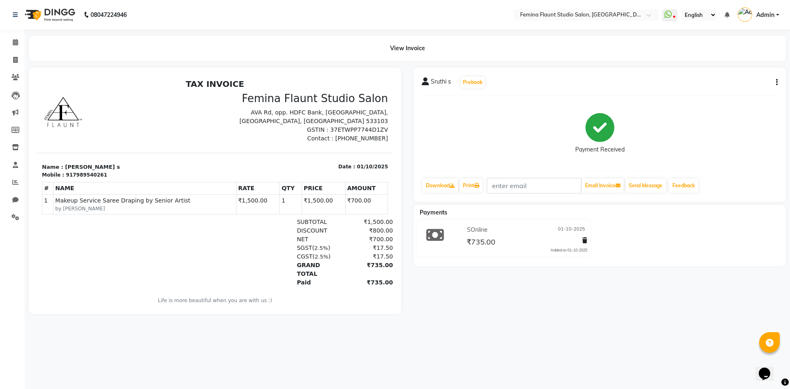
click at [239, 200] on td "₹1,500.00" at bounding box center [258, 204] width 44 height 20
drag, startPoint x: 239, startPoint y: 200, endPoint x: 258, endPoint y: 200, distance: 19.7
click at [258, 200] on td "₹1,500.00" at bounding box center [258, 204] width 44 height 20
click at [240, 221] on div "SUBTOTAL ₹1,500.00" at bounding box center [272, 222] width 241 height 9
click at [371, 221] on div "₹1,500.00" at bounding box center [367, 222] width 51 height 9
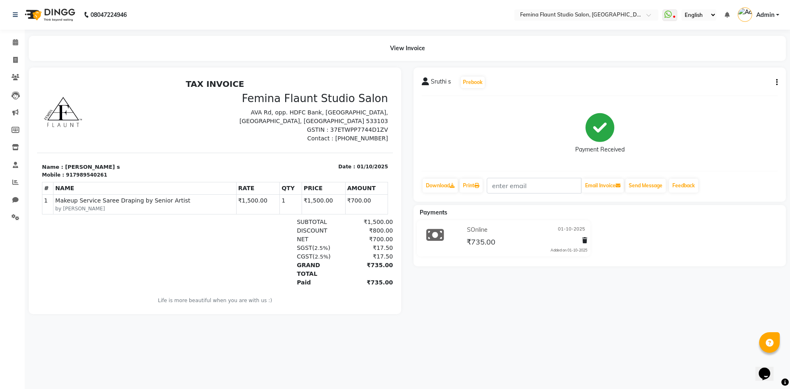
click at [369, 227] on div "₹800.00" at bounding box center [367, 230] width 51 height 9
click at [368, 238] on div "₹700.00" at bounding box center [367, 239] width 51 height 9
click at [368, 245] on div "₹17.50" at bounding box center [367, 248] width 51 height 9
click at [369, 262] on div "₹735.00" at bounding box center [367, 269] width 51 height 17
click at [369, 283] on div "TAX INVOICE Femina Flaunt Studio Salon AVA Rd, opp. HDFC Bank, Gandhipuram, Raj…" at bounding box center [215, 197] width 356 height 236
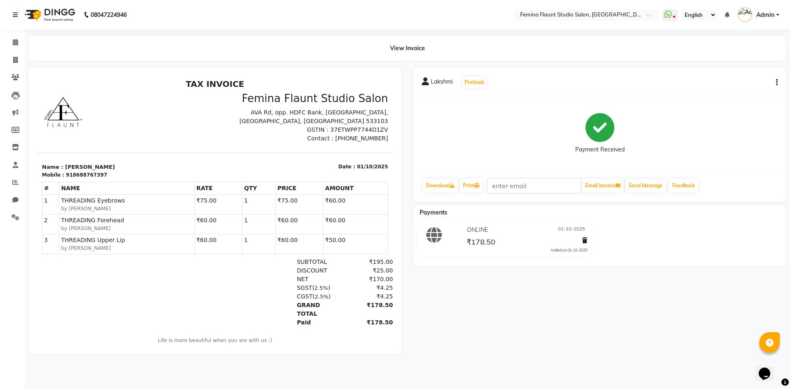
click at [65, 201] on span "THREADING Eyebrows" at bounding box center [127, 200] width 132 height 9
drag, startPoint x: 65, startPoint y: 201, endPoint x: 109, endPoint y: 199, distance: 44.1
click at [109, 199] on span "THREADING Eyebrows" at bounding box center [127, 200] width 132 height 9
drag, startPoint x: 83, startPoint y: 221, endPoint x: 107, endPoint y: 221, distance: 23.9
click at [107, 221] on span "THREADING Forehead" at bounding box center [127, 220] width 132 height 9
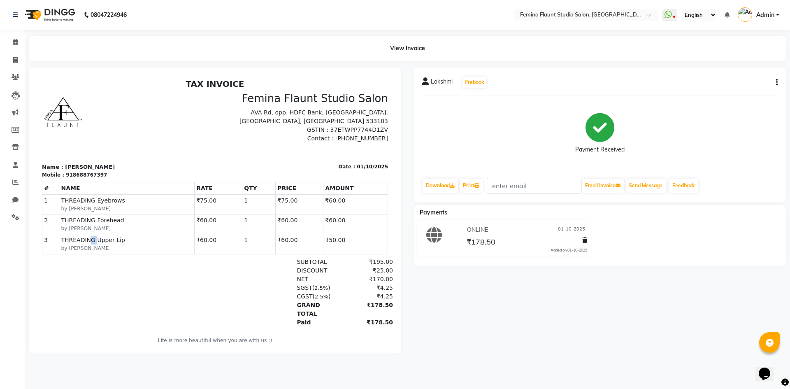
drag, startPoint x: 86, startPoint y: 241, endPoint x: 92, endPoint y: 243, distance: 6.4
click at [92, 243] on span "THREADING Upper Lip" at bounding box center [127, 240] width 132 height 9
click at [153, 269] on div "DISCOUNT ₹25.00" at bounding box center [272, 270] width 241 height 9
